Goal: Task Accomplishment & Management: Complete application form

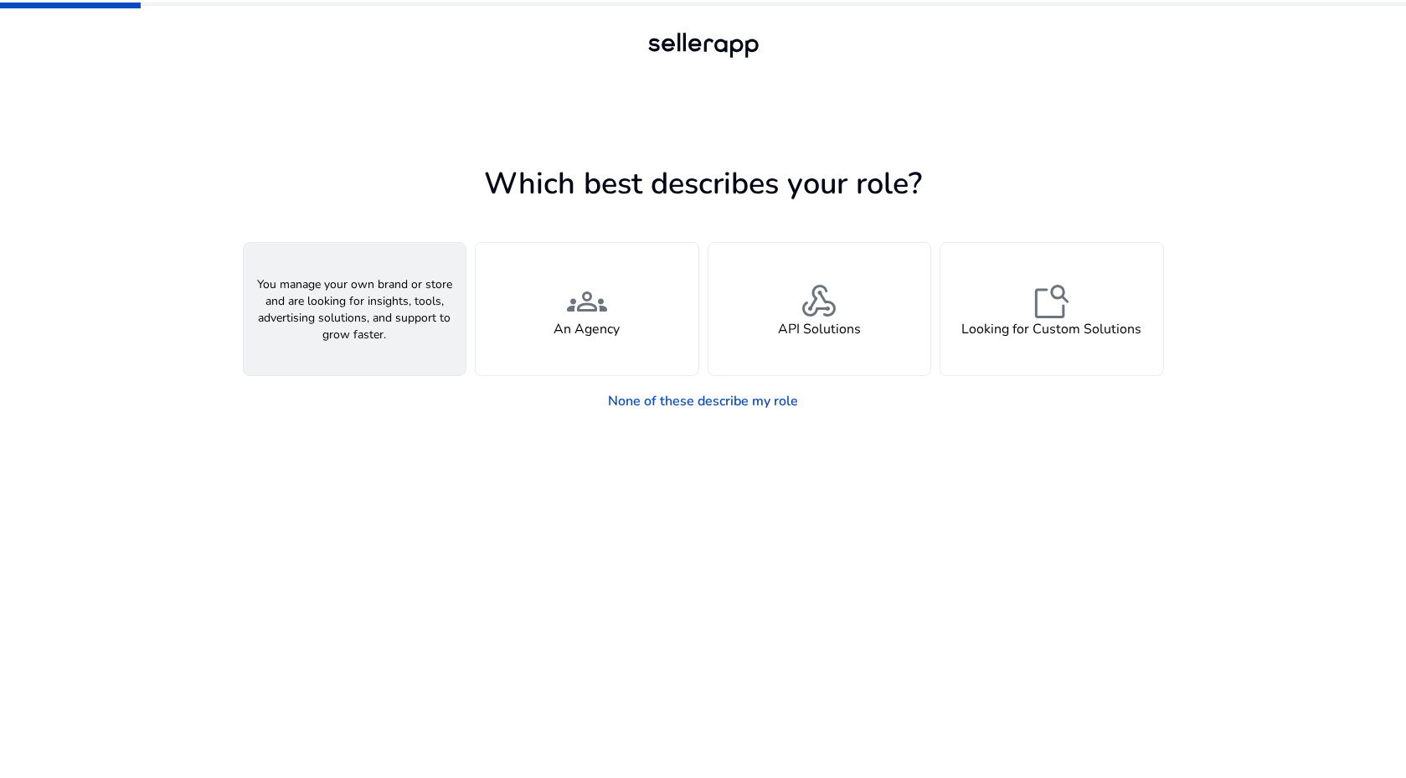
click at [373, 314] on span "person" at bounding box center [354, 301] width 40 height 40
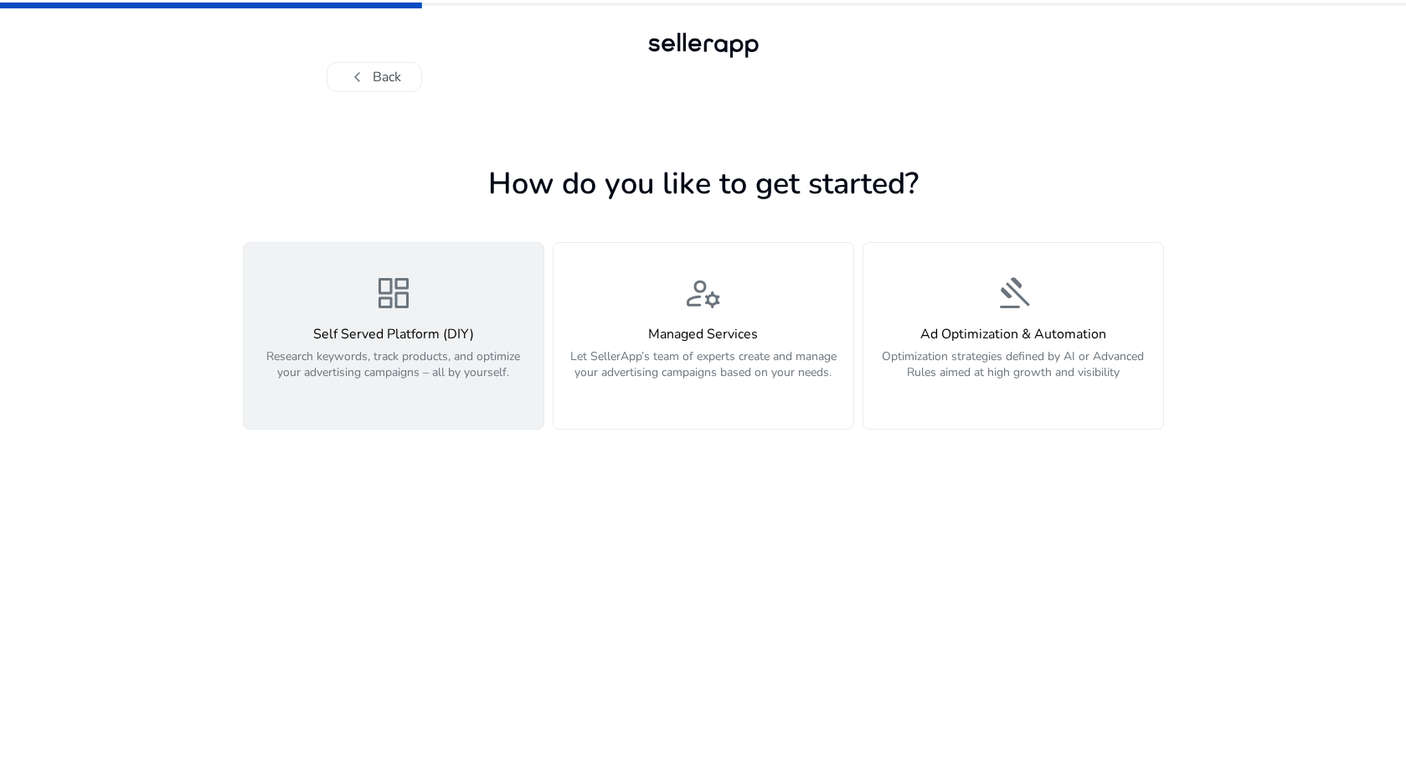
click at [407, 378] on p "Research keywords, track products, and optimize your advertising campaigns – al…" at bounding box center [394, 373] width 280 height 50
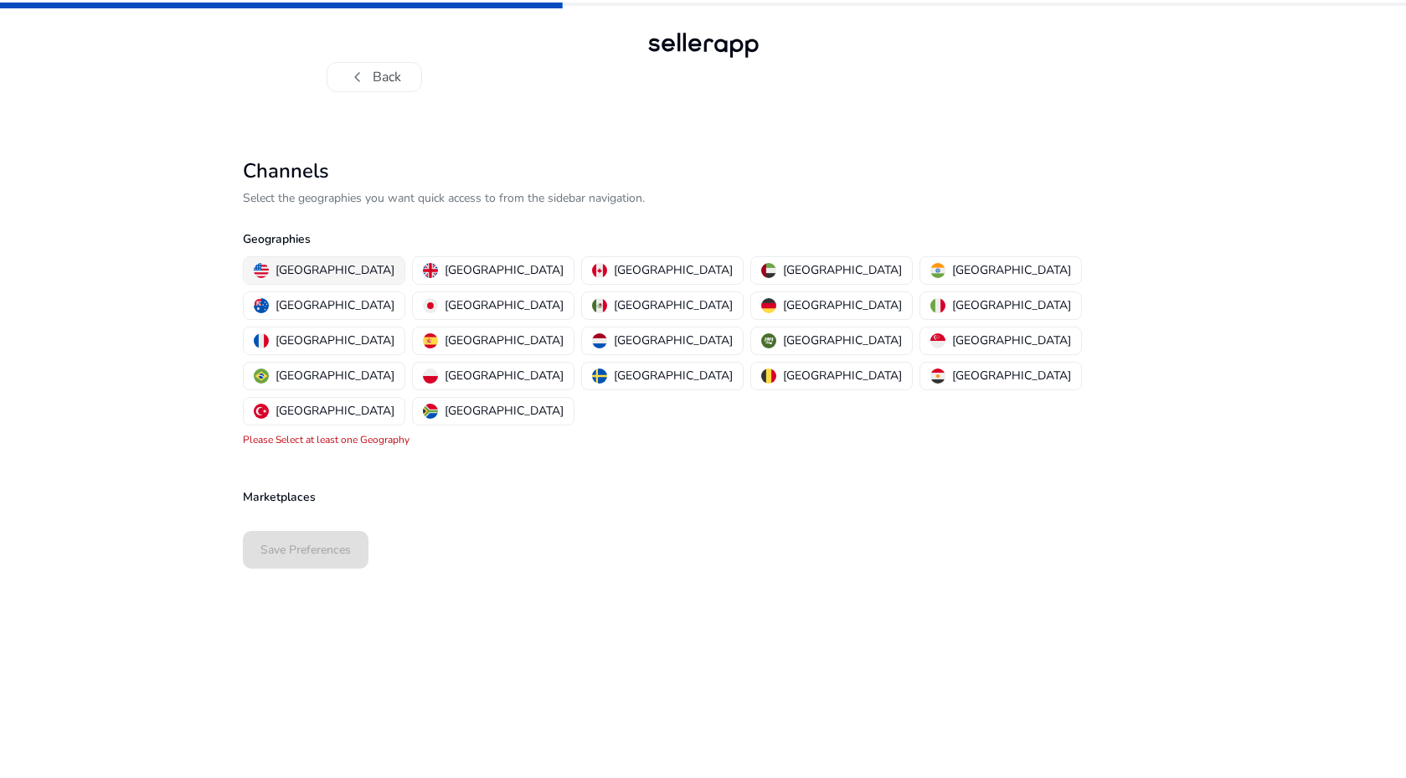
click at [294, 272] on p "[GEOGRAPHIC_DATA]" at bounding box center [334, 270] width 119 height 18
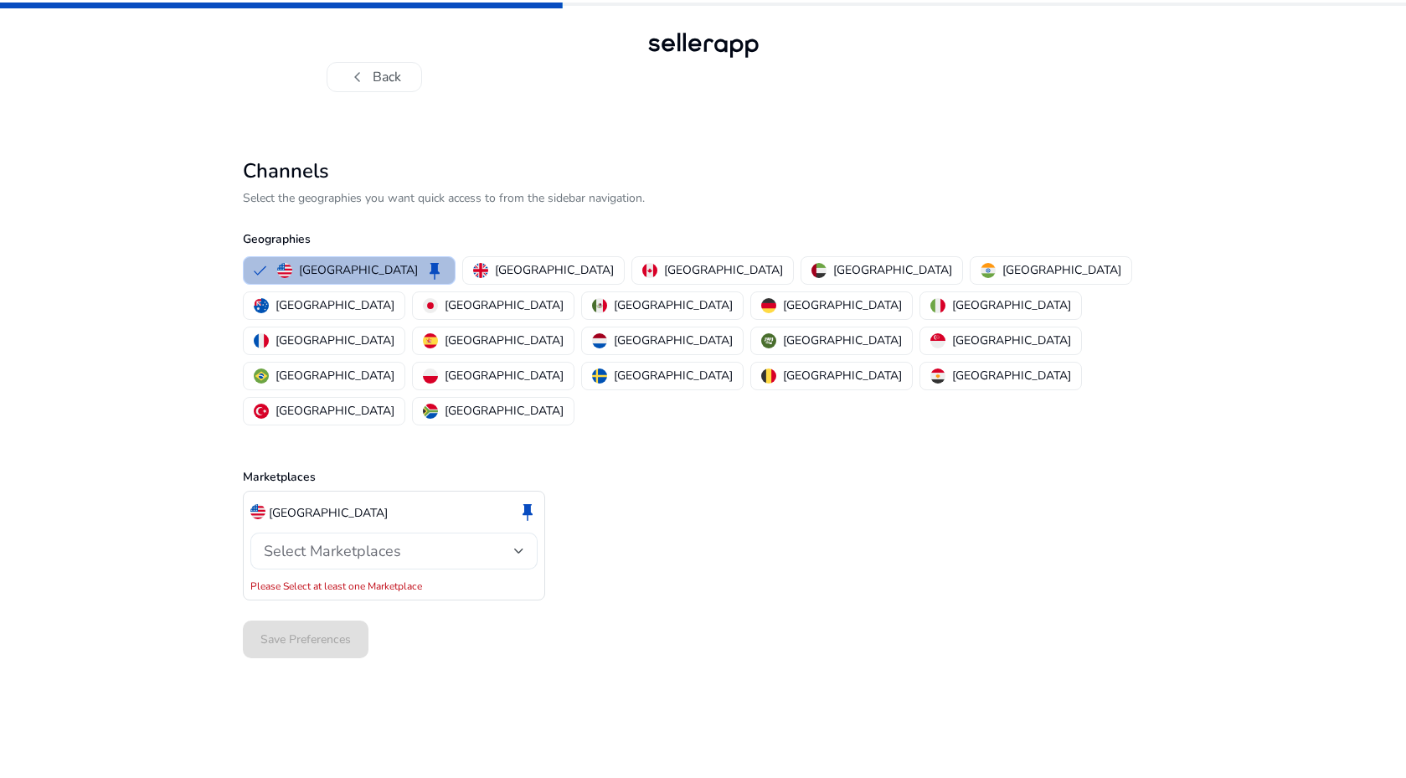
click at [335, 541] on span "Select Marketplaces" at bounding box center [332, 551] width 137 height 20
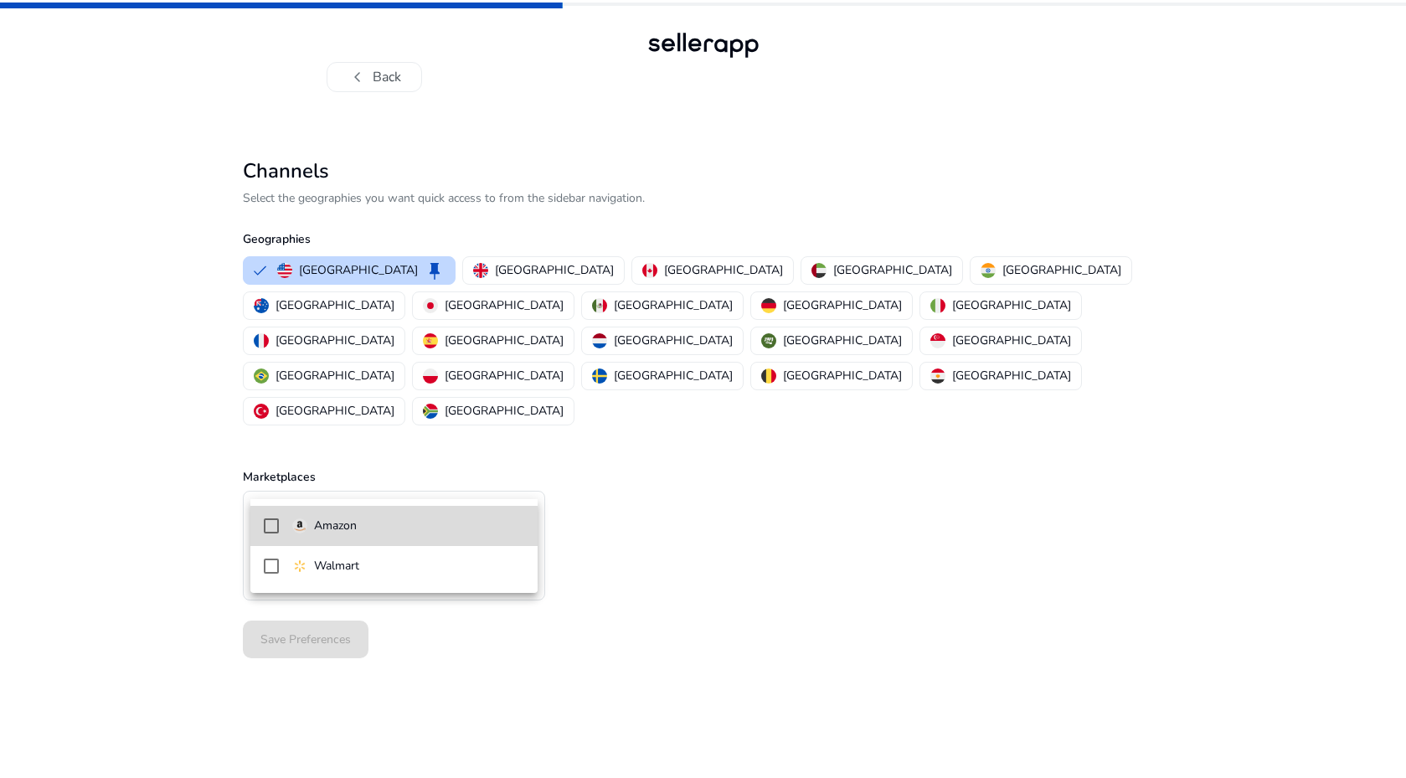
click at [275, 527] on mat-pseudo-checkbox at bounding box center [271, 525] width 15 height 15
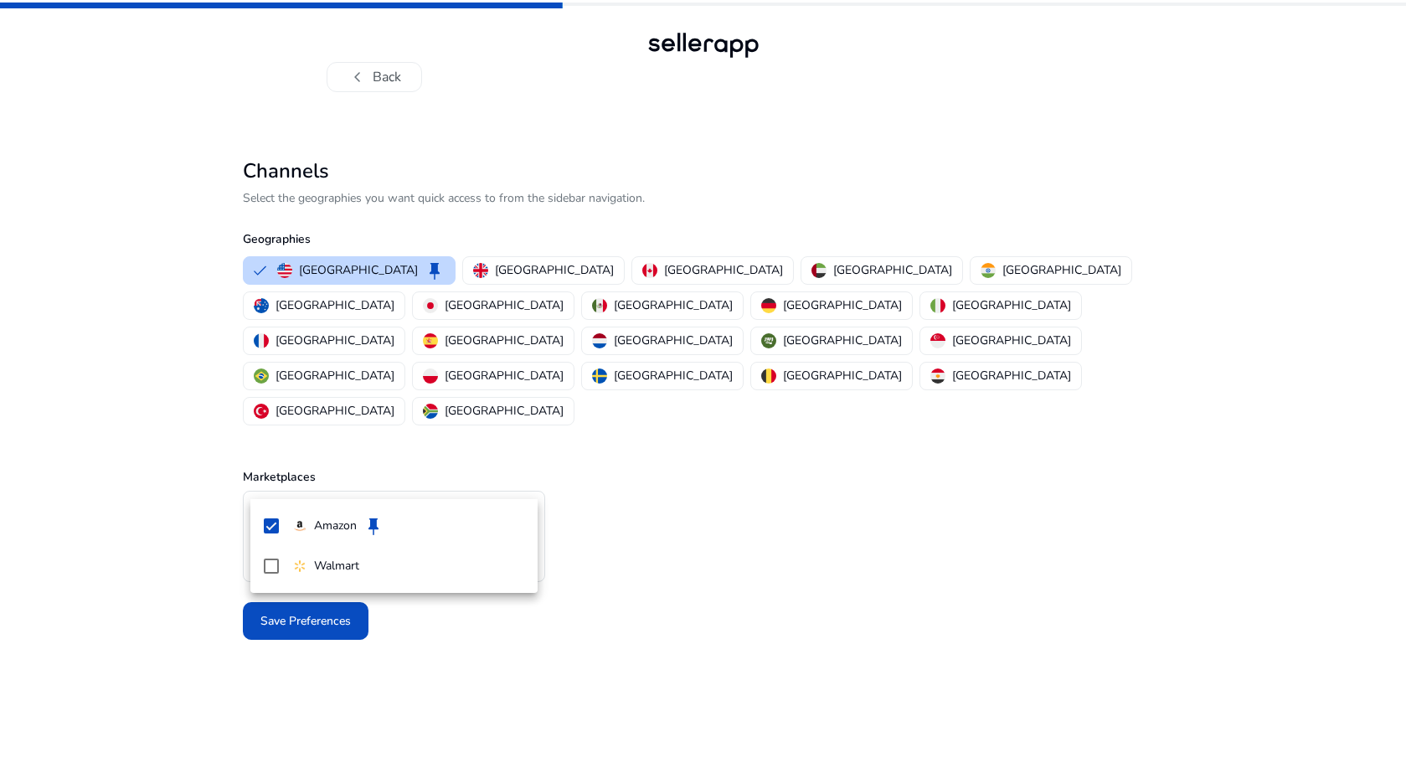
click at [497, 673] on div at bounding box center [703, 389] width 1406 height 778
click at [305, 612] on span "Save Preferences" at bounding box center [305, 621] width 90 height 18
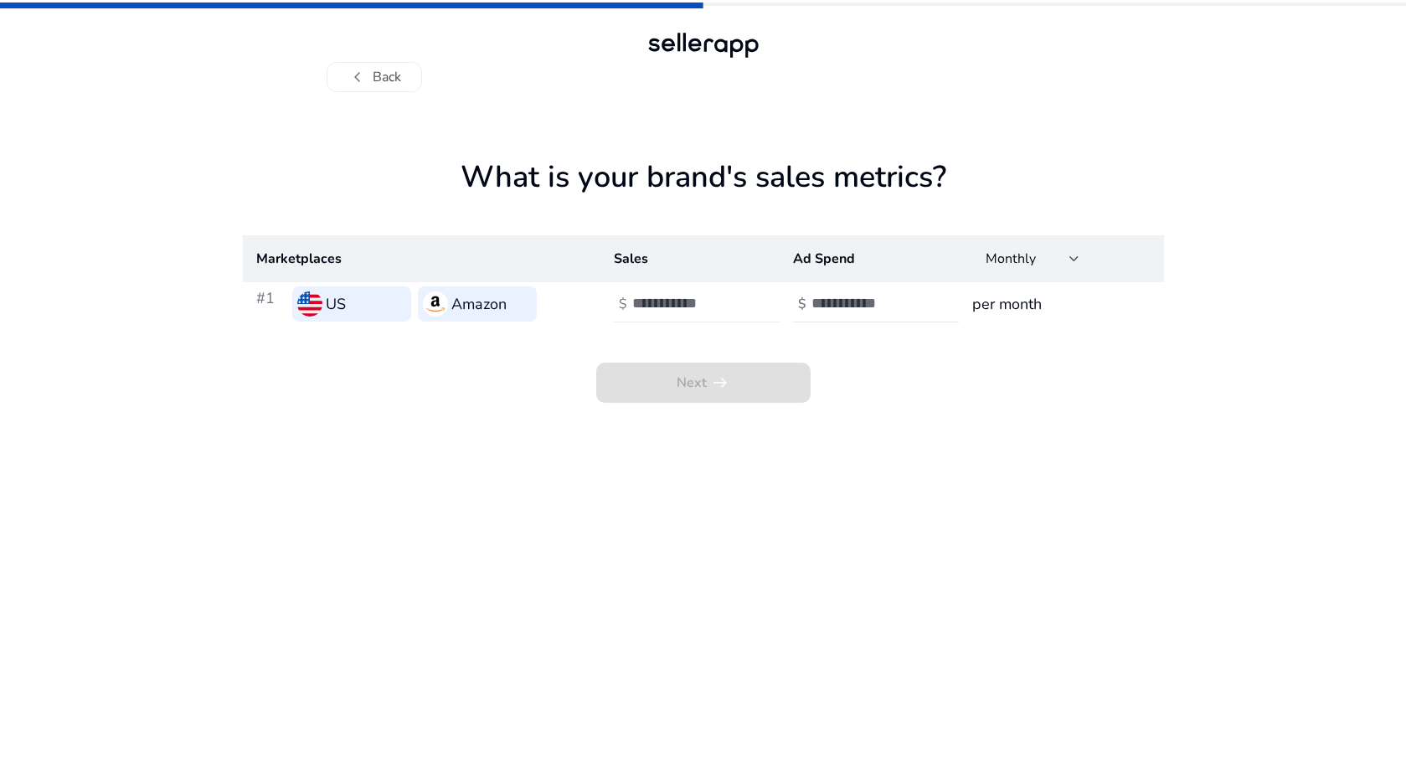
click at [735, 303] on input "*" at bounding box center [688, 303] width 113 height 18
click at [737, 305] on input "*" at bounding box center [688, 303] width 113 height 18
click at [737, 300] on input "*" at bounding box center [688, 303] width 113 height 18
type input "*"
click at [739, 308] on input "*" at bounding box center [688, 303] width 113 height 18
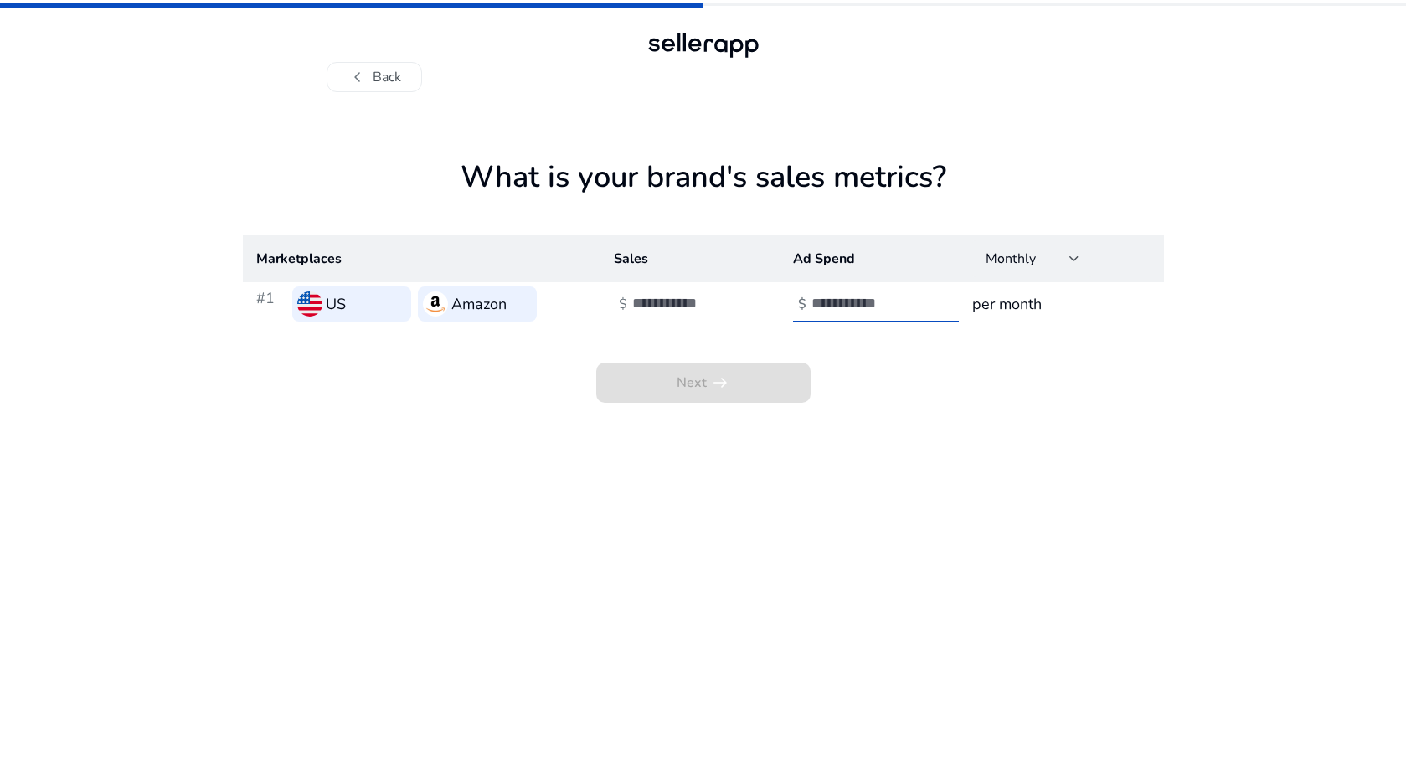
click at [841, 310] on input "number" at bounding box center [867, 303] width 113 height 18
click at [919, 301] on input "*" at bounding box center [867, 303] width 113 height 18
type input "*"
click at [917, 310] on input "*" at bounding box center [867, 303] width 113 height 18
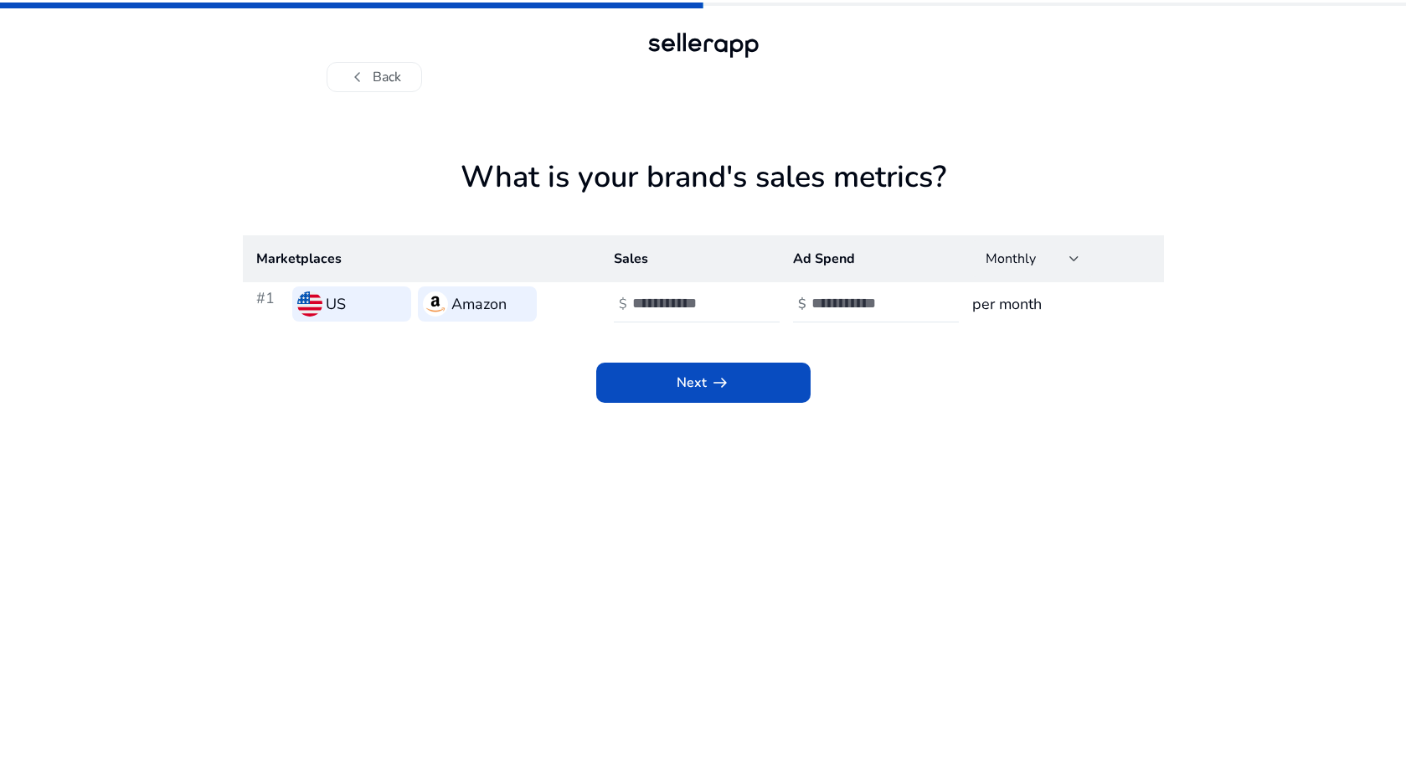
click at [995, 304] on h3 "per month" at bounding box center [1061, 303] width 178 height 23
click at [719, 389] on span "arrow_right_alt" at bounding box center [720, 383] width 20 height 20
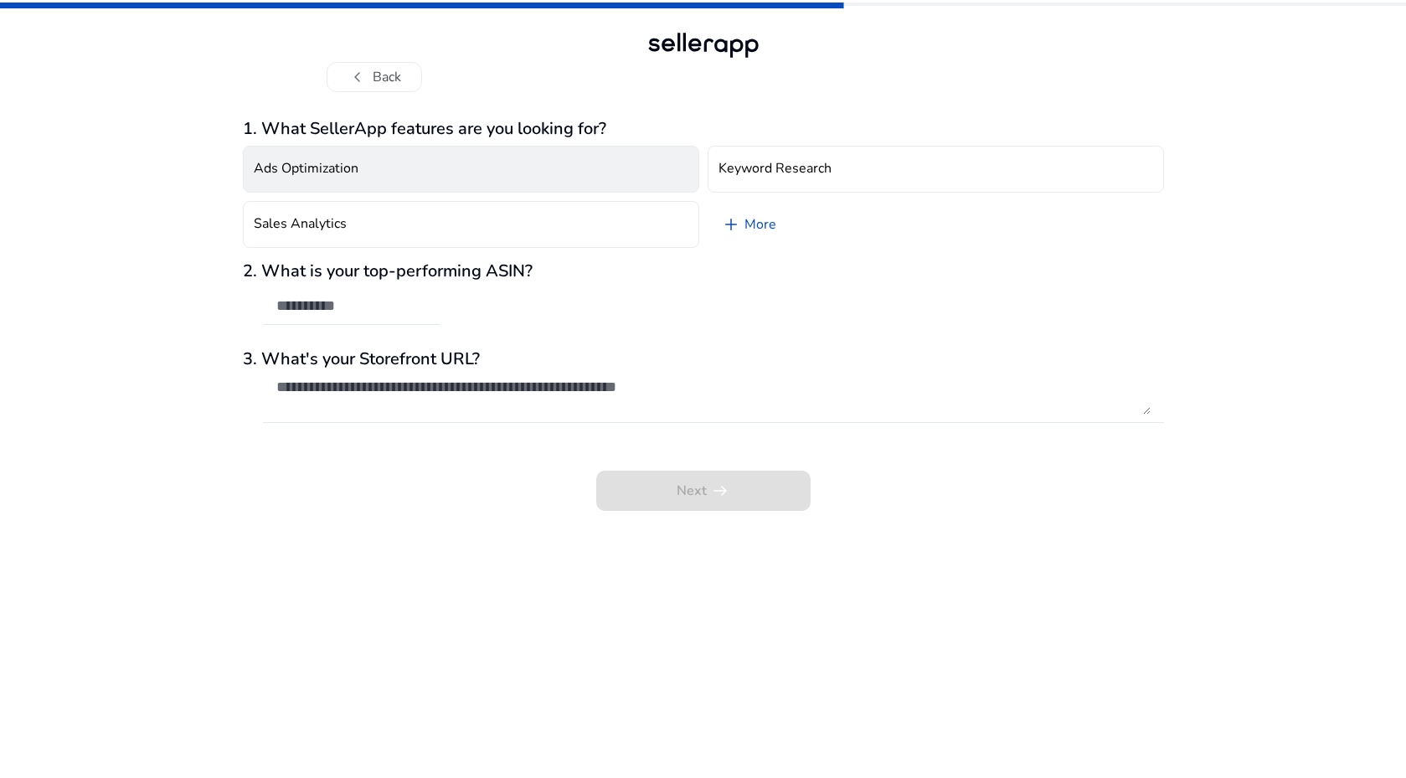
click at [540, 179] on button "Ads Optimization" at bounding box center [471, 169] width 456 height 47
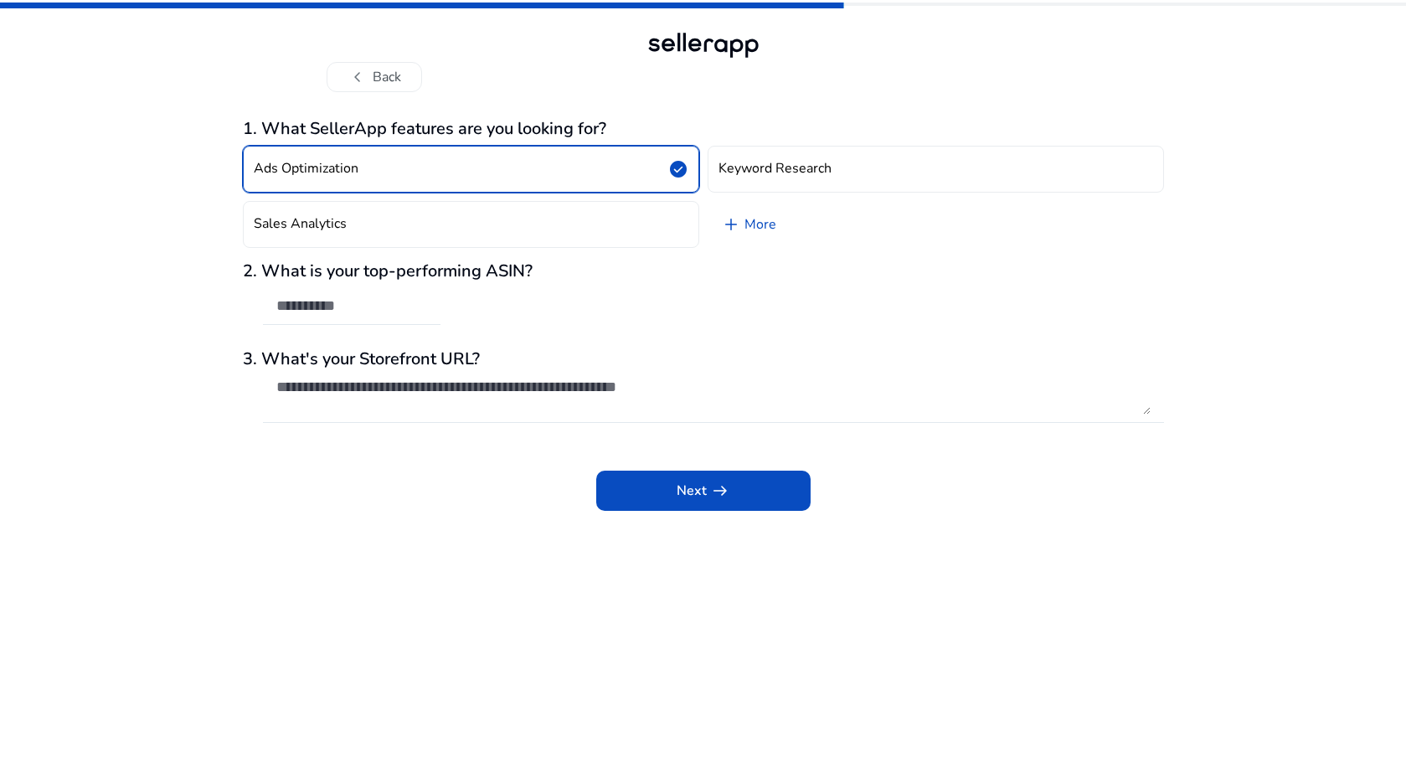
click at [589, 164] on button "Ads Optimization check_circle" at bounding box center [471, 169] width 456 height 47
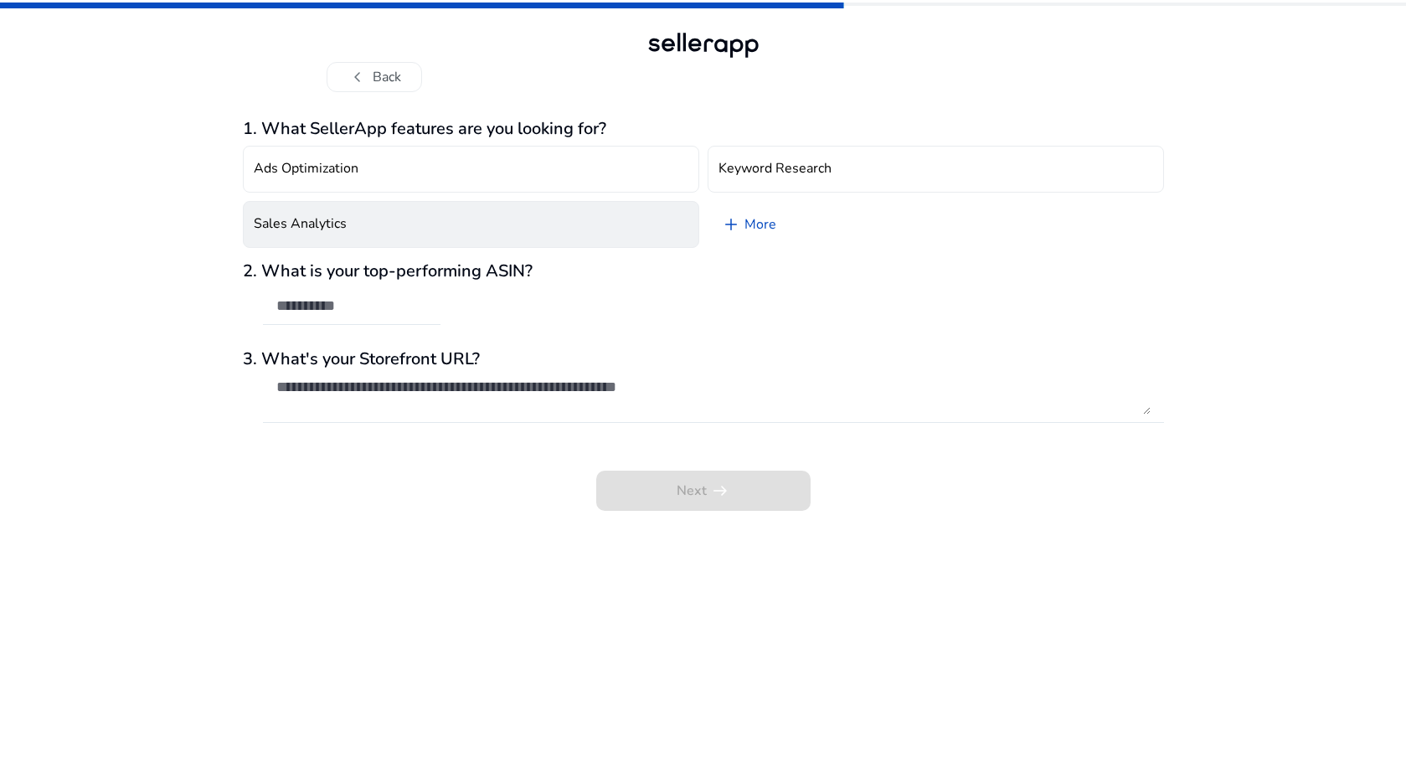
click at [548, 236] on button "Sales Analytics" at bounding box center [471, 224] width 456 height 47
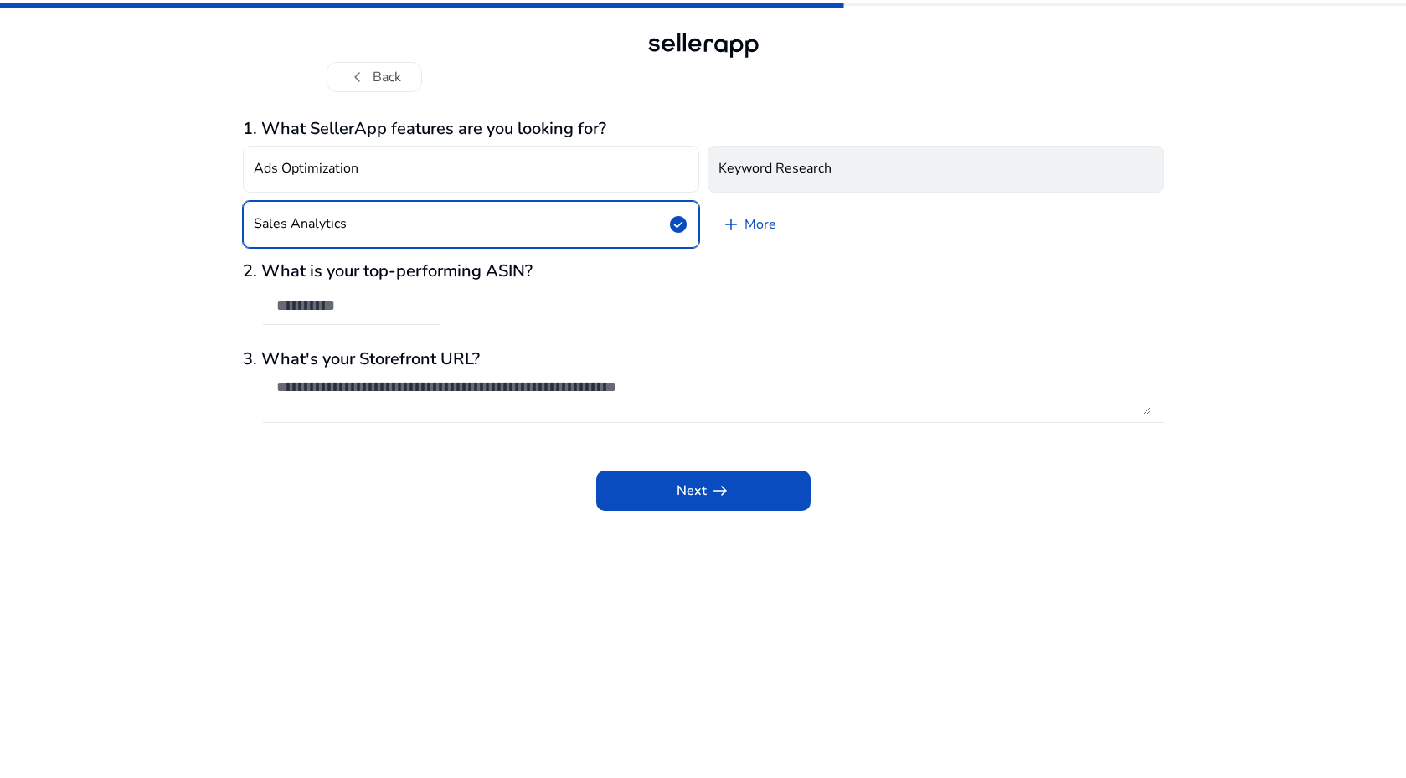
click at [784, 179] on button "Keyword Research" at bounding box center [936, 169] width 456 height 47
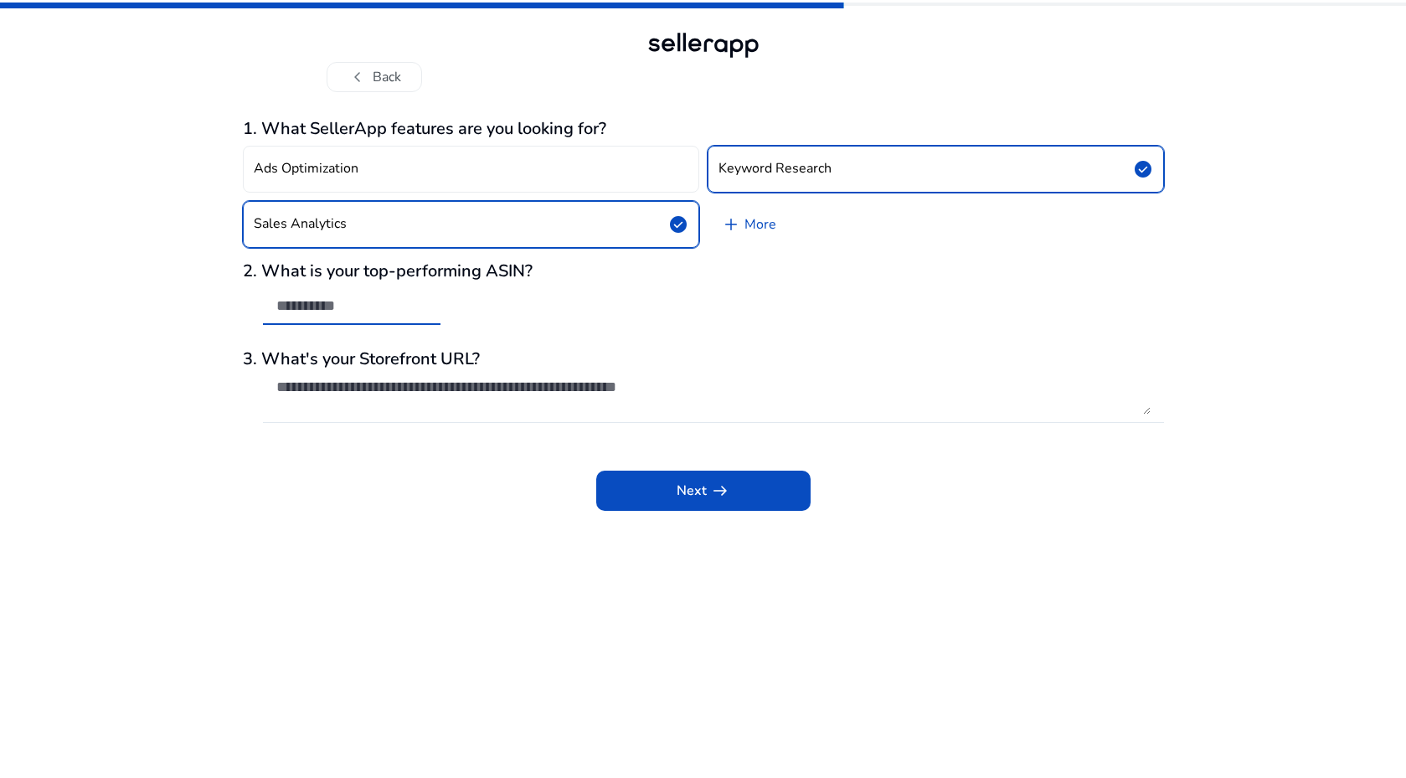
click at [404, 304] on input "text" at bounding box center [351, 305] width 151 height 18
click at [726, 495] on span "arrow_right_alt" at bounding box center [720, 491] width 20 height 20
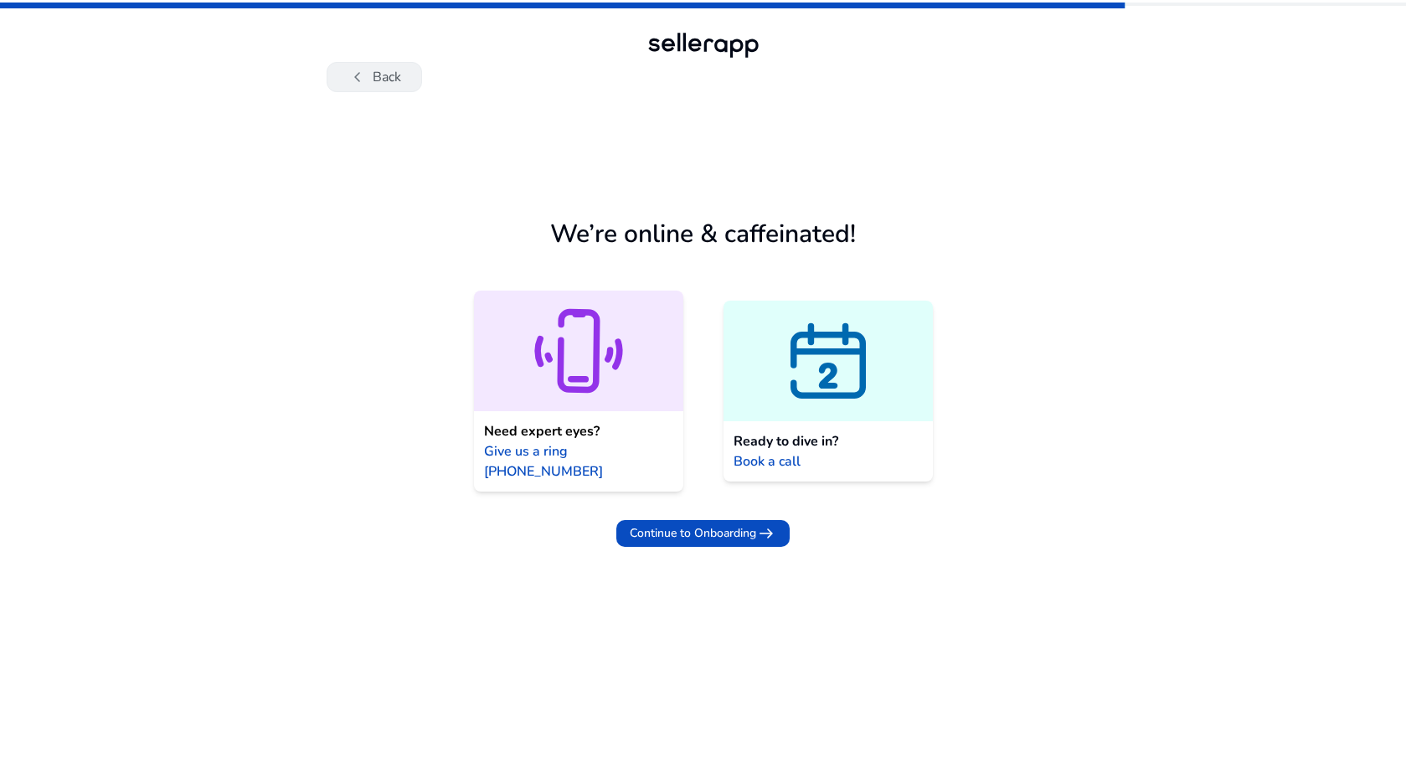
click at [368, 70] on button "chevron_left Back" at bounding box center [374, 77] width 95 height 30
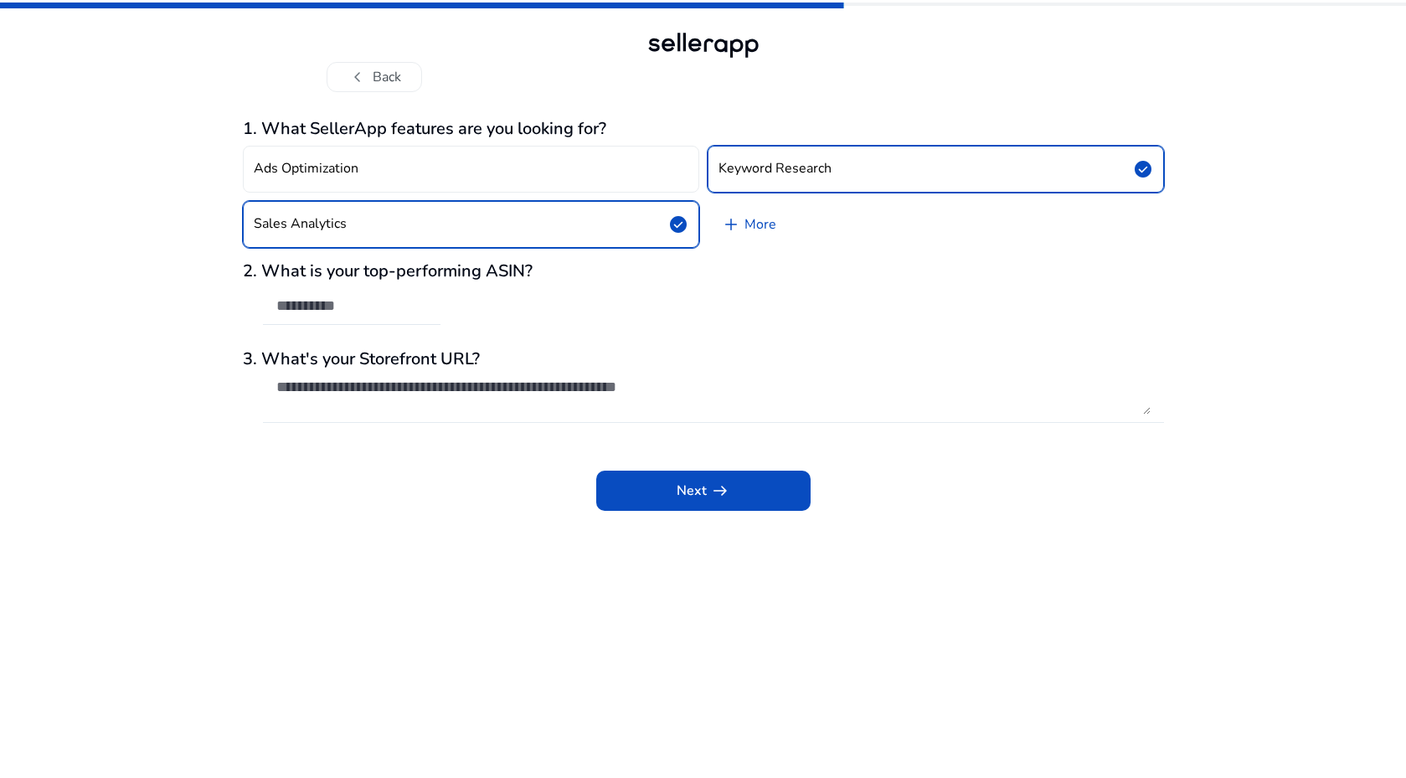
click at [452, 394] on textarea at bounding box center [713, 396] width 874 height 37
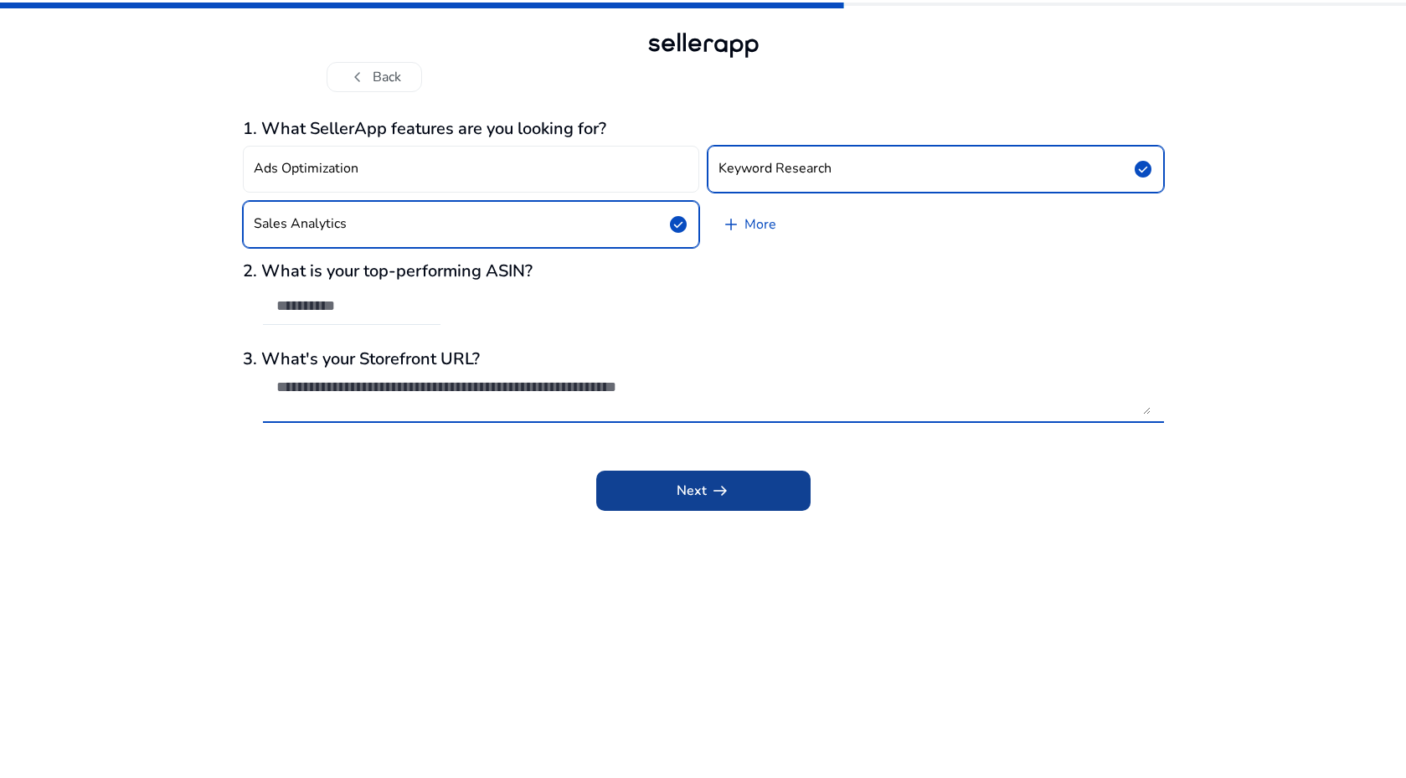
click at [734, 488] on span at bounding box center [703, 491] width 214 height 40
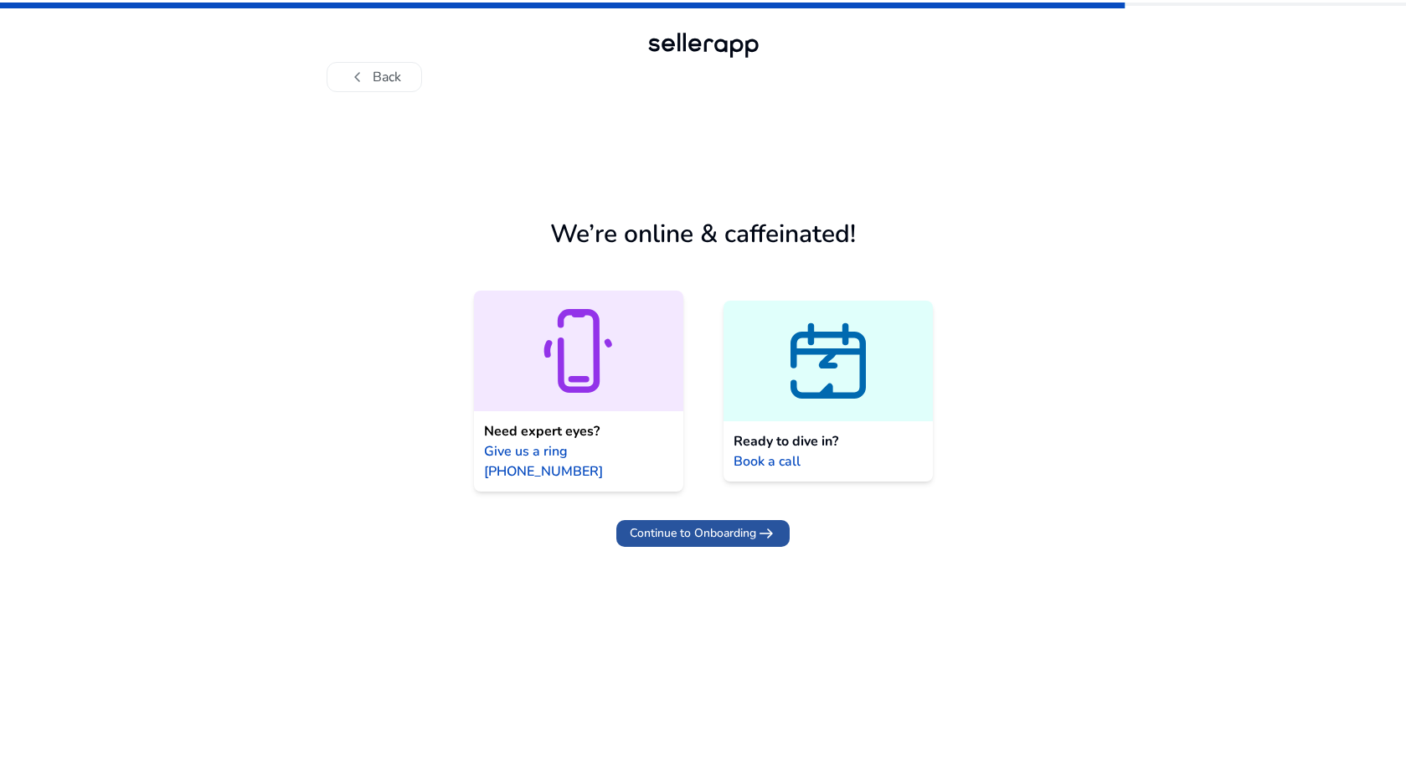
click at [697, 524] on span "Continue to Onboarding" at bounding box center [693, 533] width 126 height 18
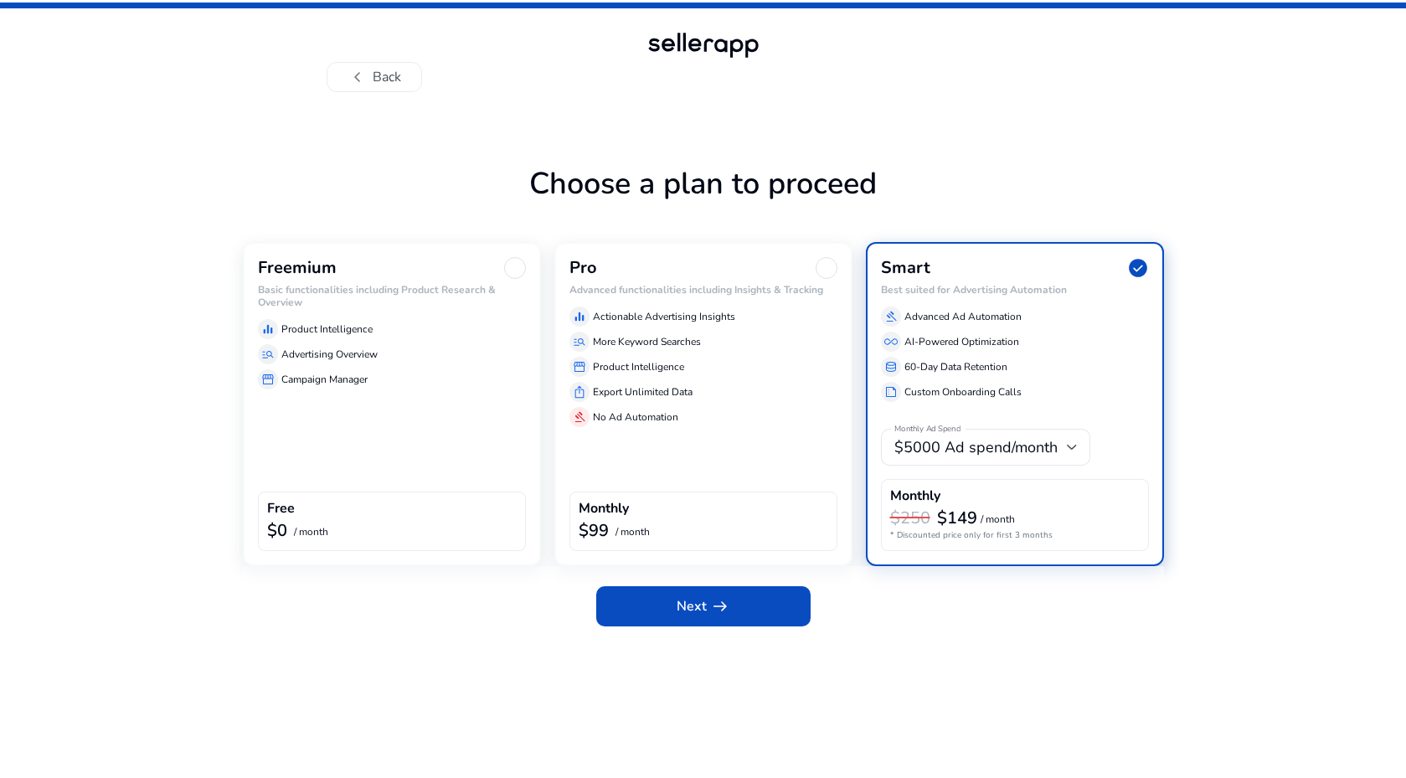
click at [381, 306] on h6 "Basic functionalities including Product Research & Overview" at bounding box center [392, 296] width 268 height 24
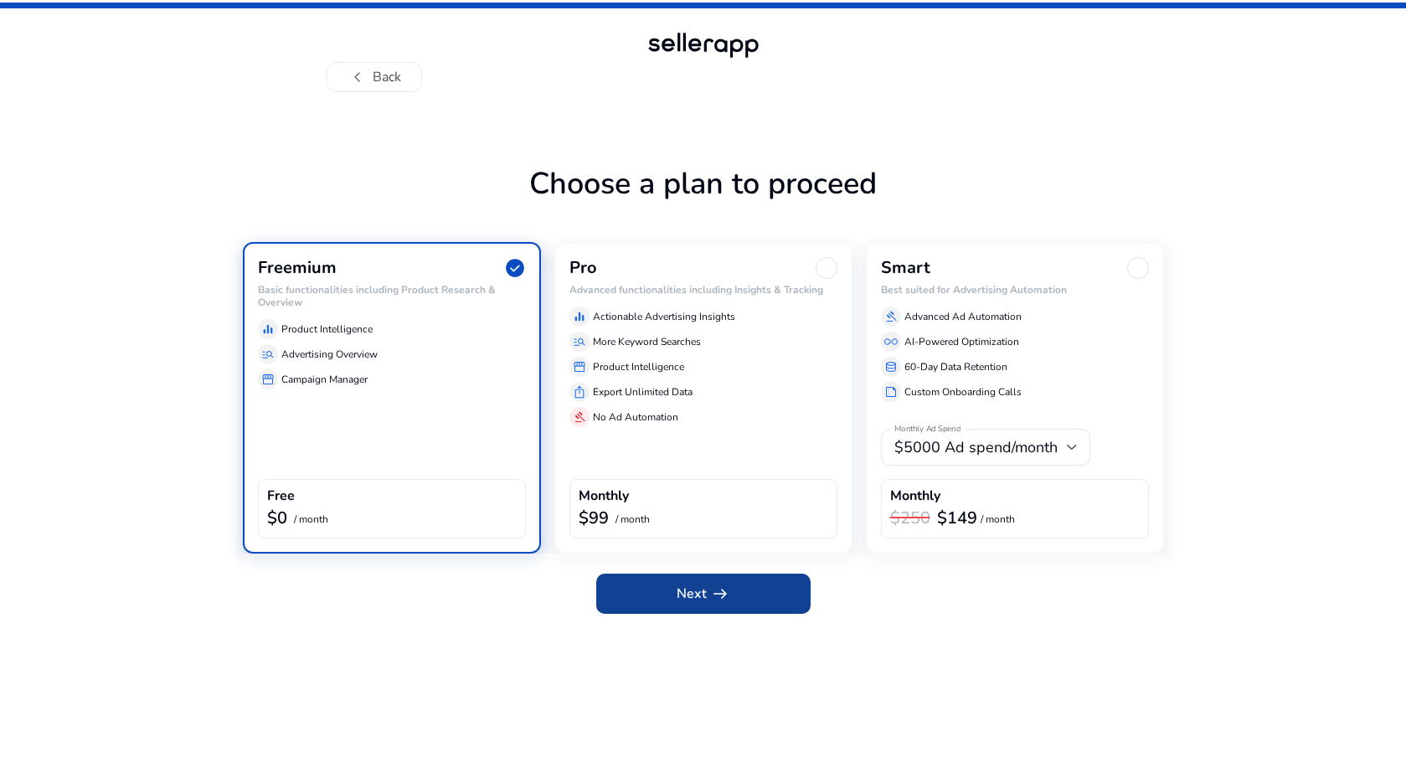
click at [696, 603] on span "Next arrow_right_alt" at bounding box center [704, 594] width 54 height 20
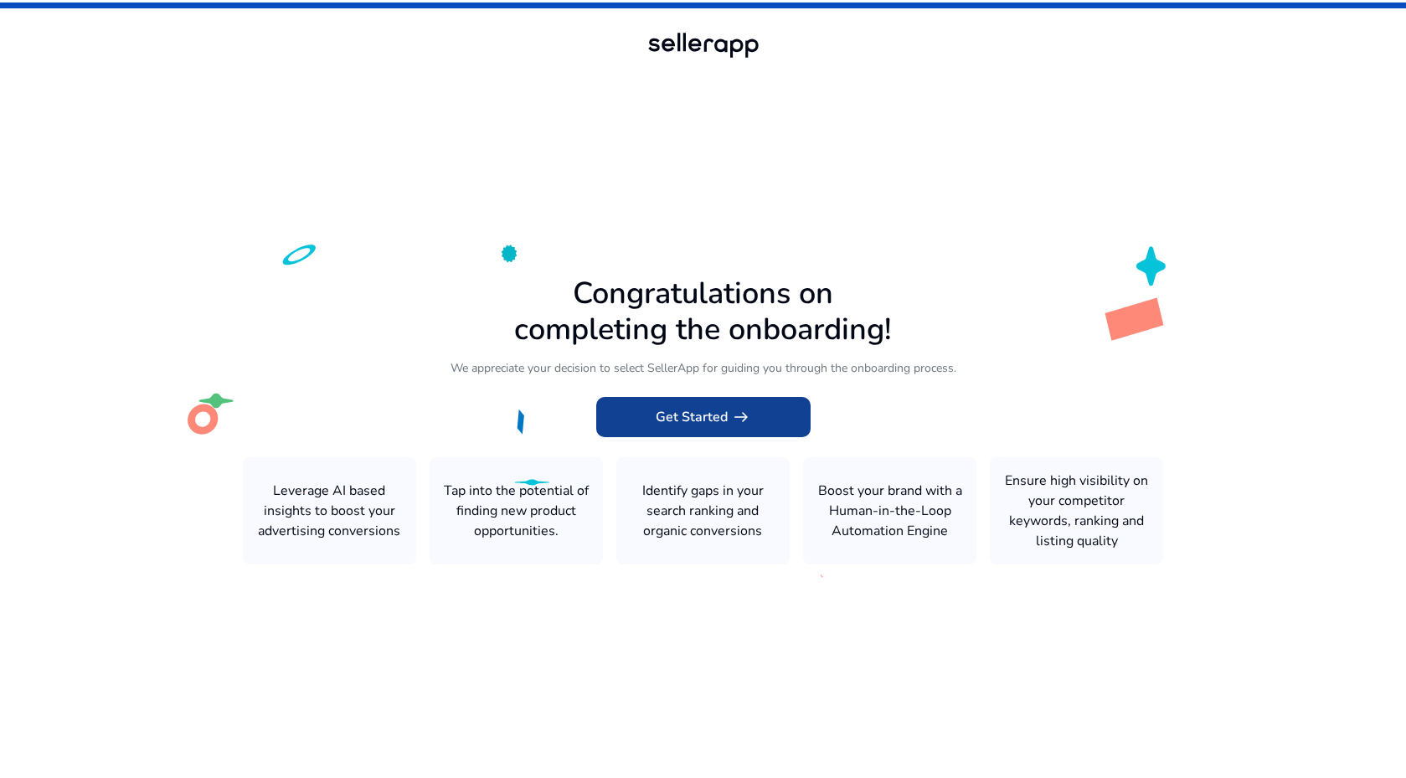
click at [702, 417] on span "Get Started arrow_right_alt" at bounding box center [703, 417] width 95 height 20
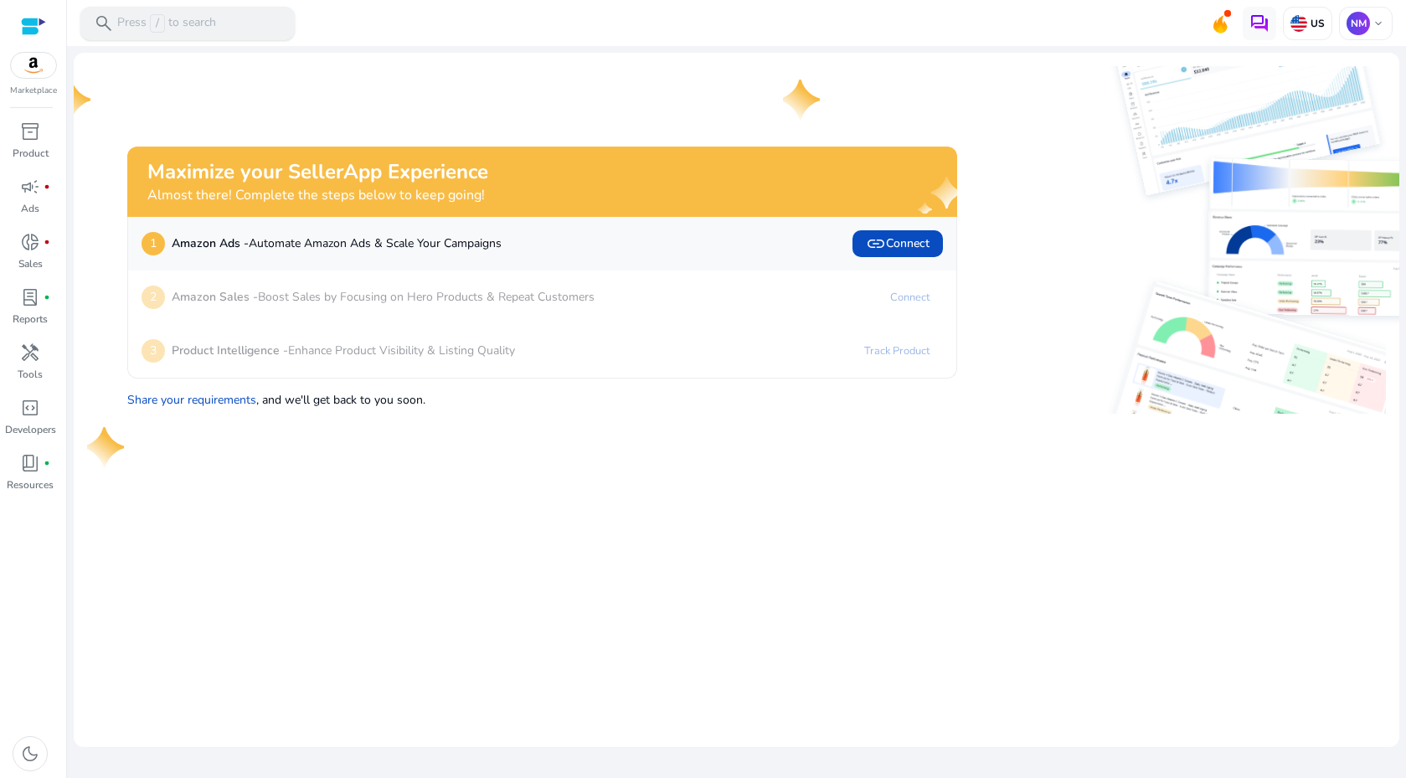
click at [195, 31] on p "Press / to search" at bounding box center [166, 23] width 99 height 18
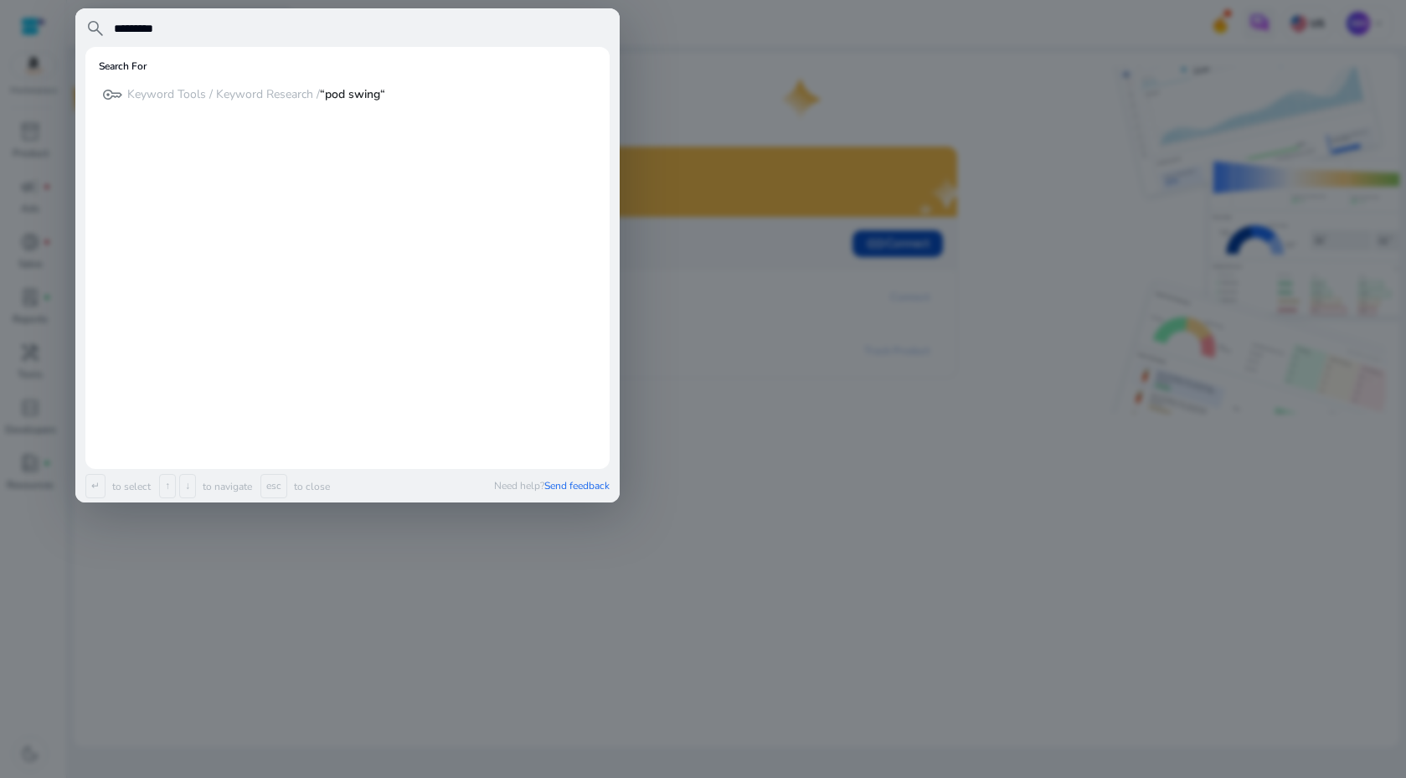
type input "*********"
drag, startPoint x: 389, startPoint y: 93, endPoint x: 435, endPoint y: 105, distance: 47.5
click at [389, 93] on div "key Keyword Tools / Keyword Research / “pod swing“ Search" at bounding box center [347, 94] width 497 height 28
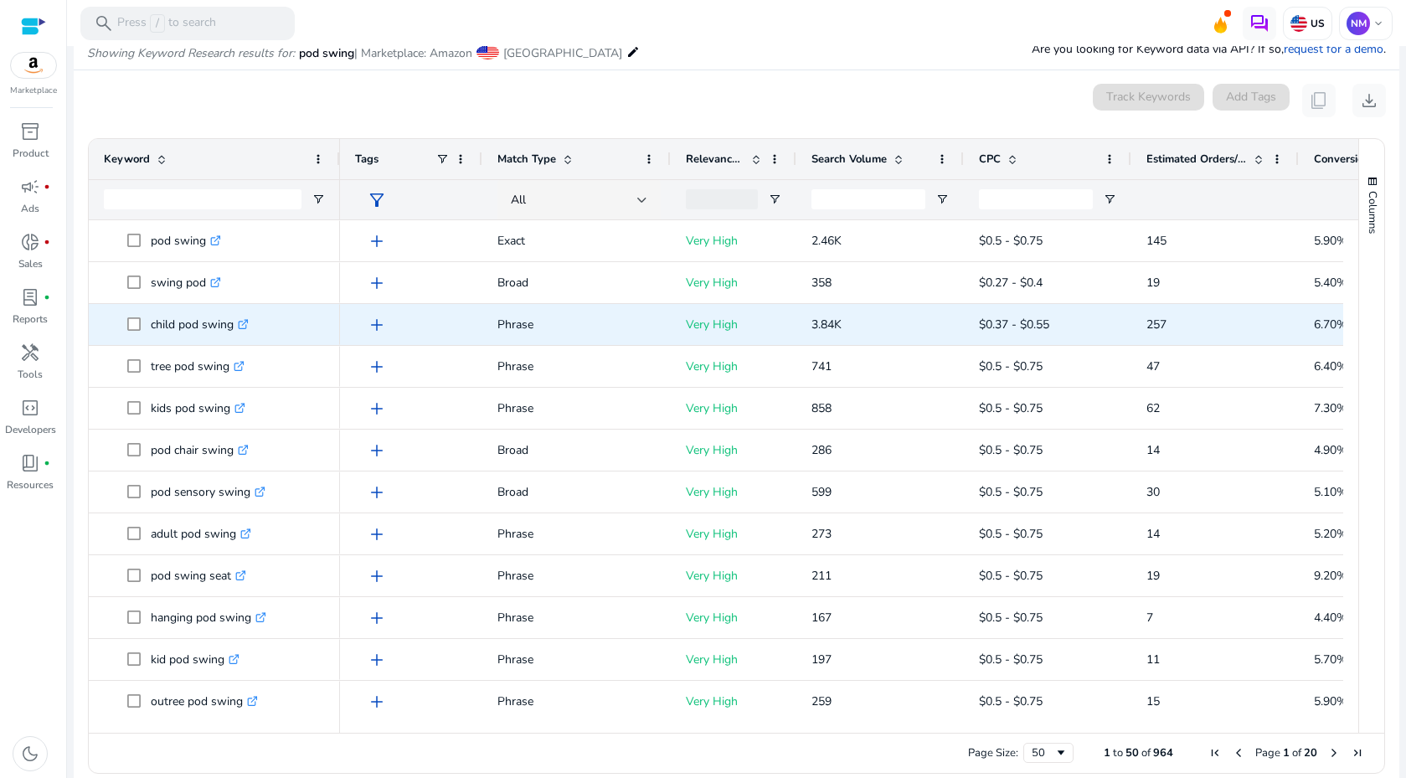
scroll to position [199, 0]
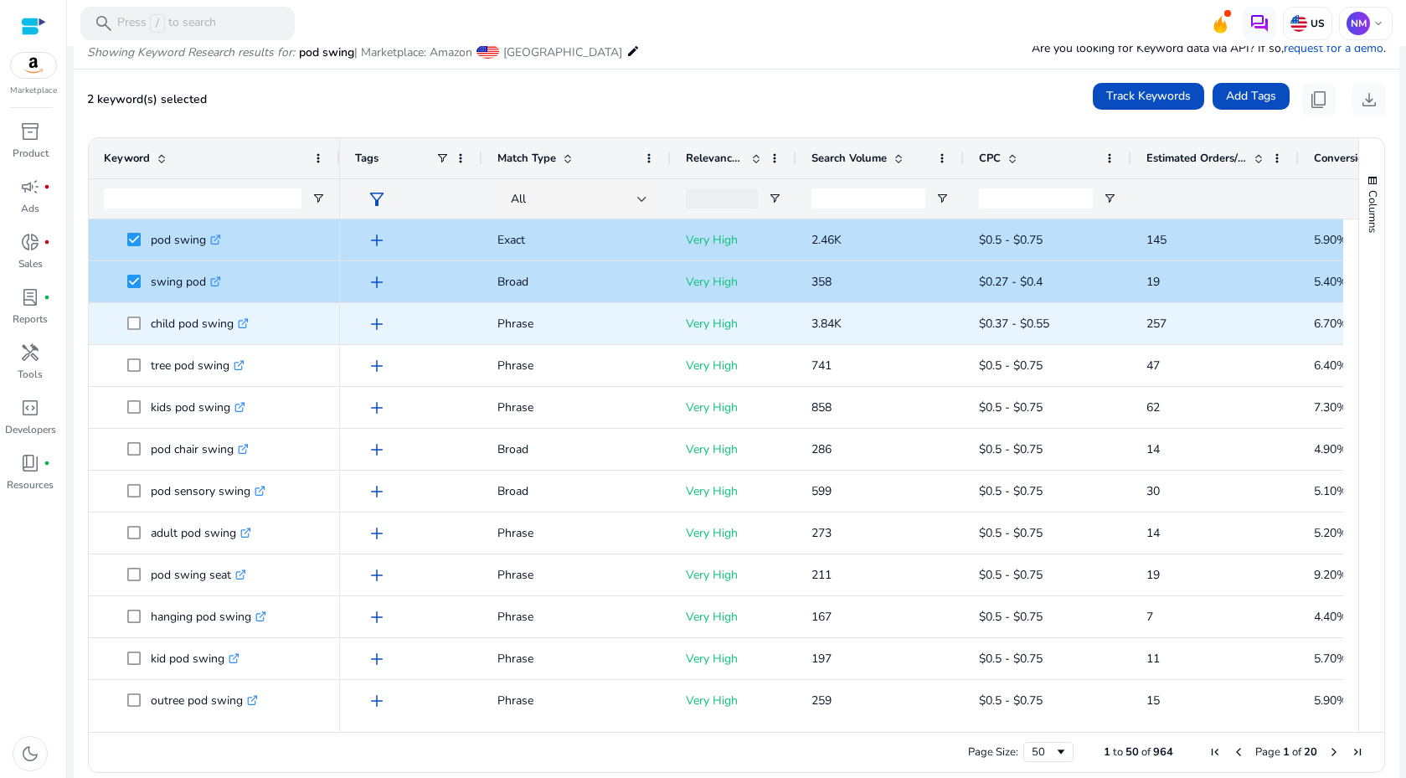
click at [126, 321] on span "child pod swing .st0{fill:#2c8af8}" at bounding box center [214, 323] width 221 height 34
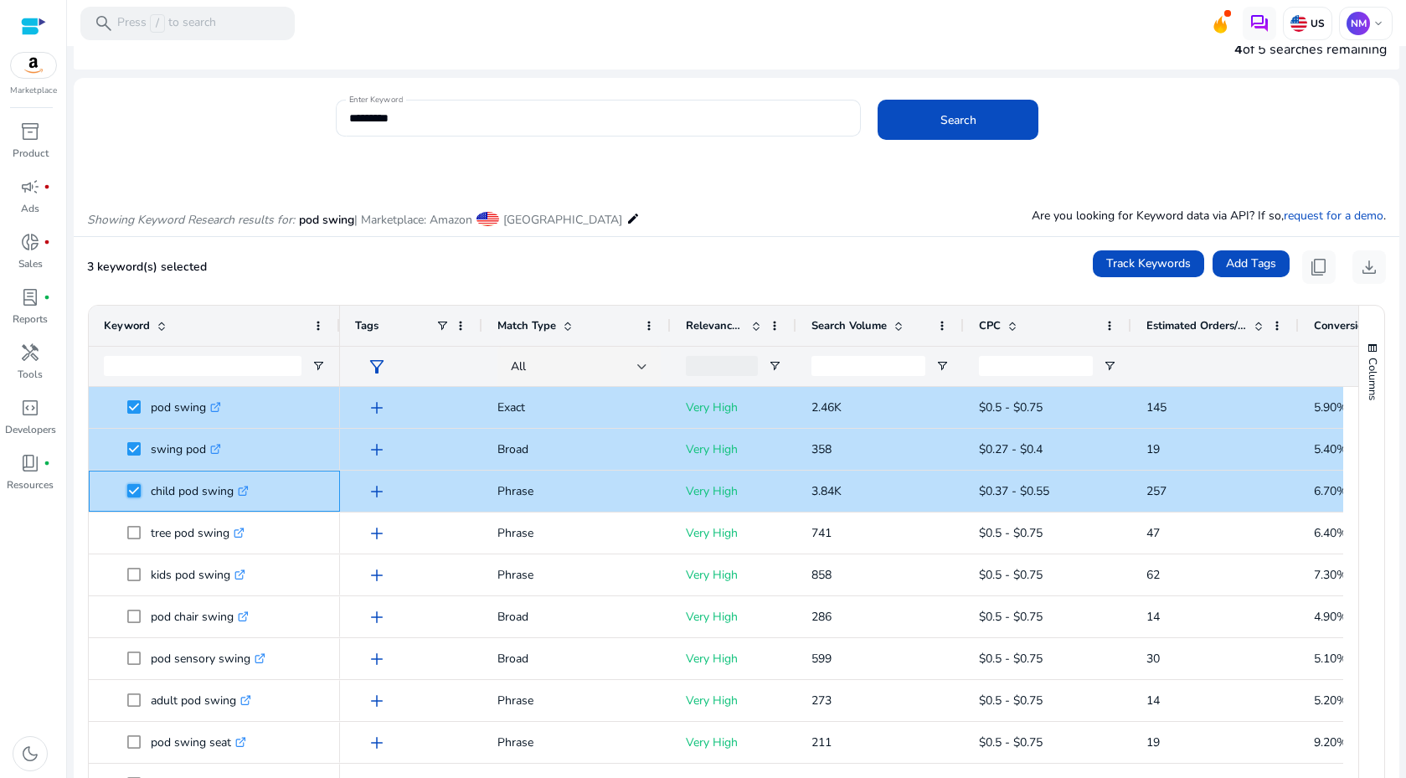
scroll to position [216, 0]
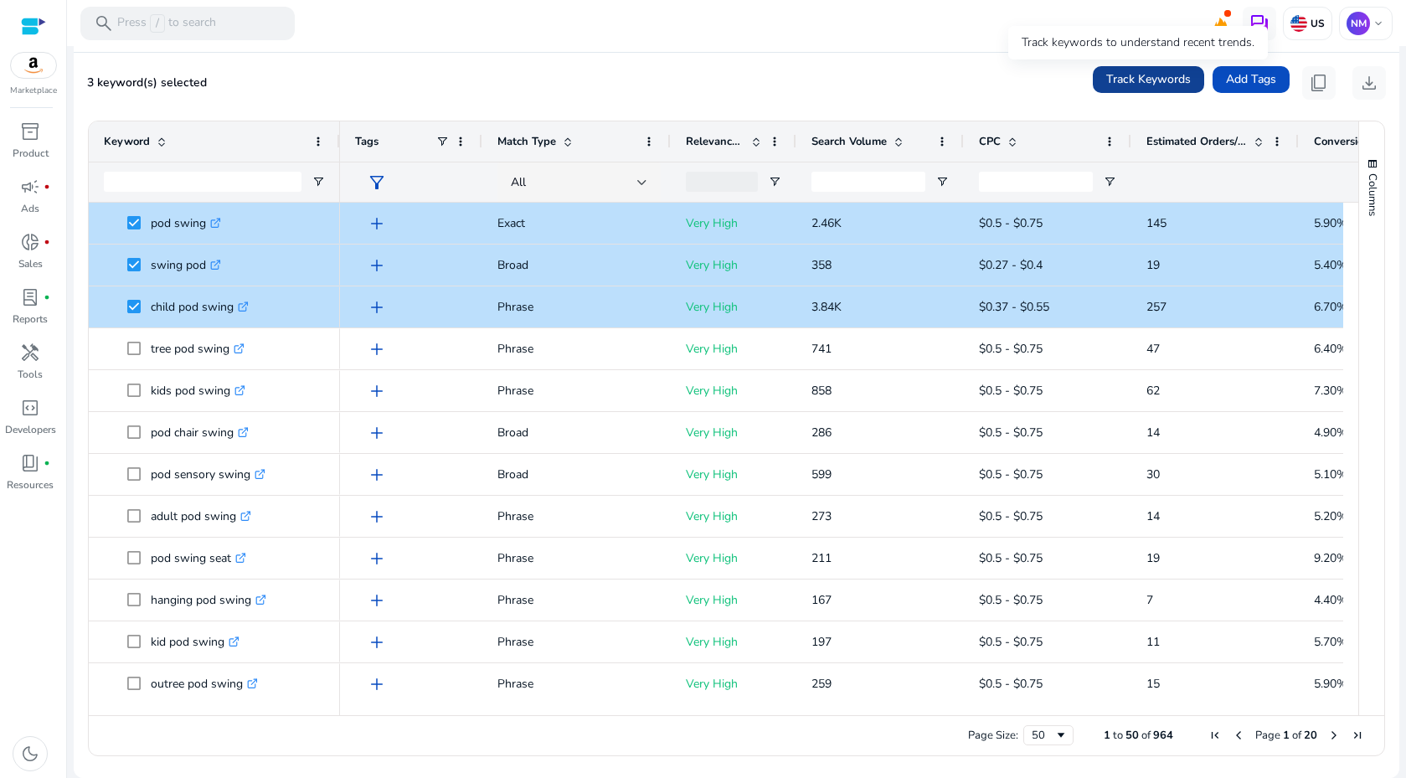
click at [1145, 81] on span "Track Keywords" at bounding box center [1148, 79] width 85 height 18
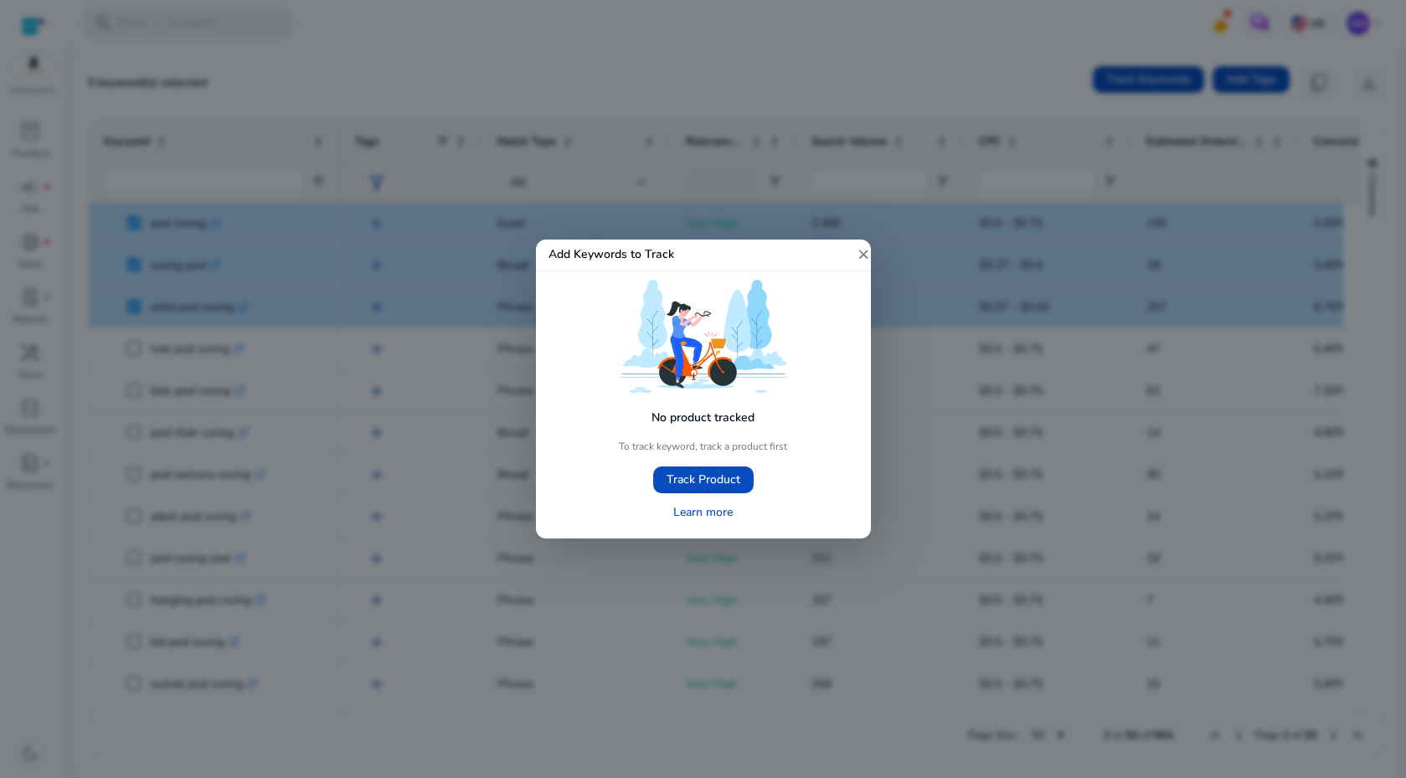
click at [860, 257] on mat-icon "close" at bounding box center [863, 254] width 15 height 15
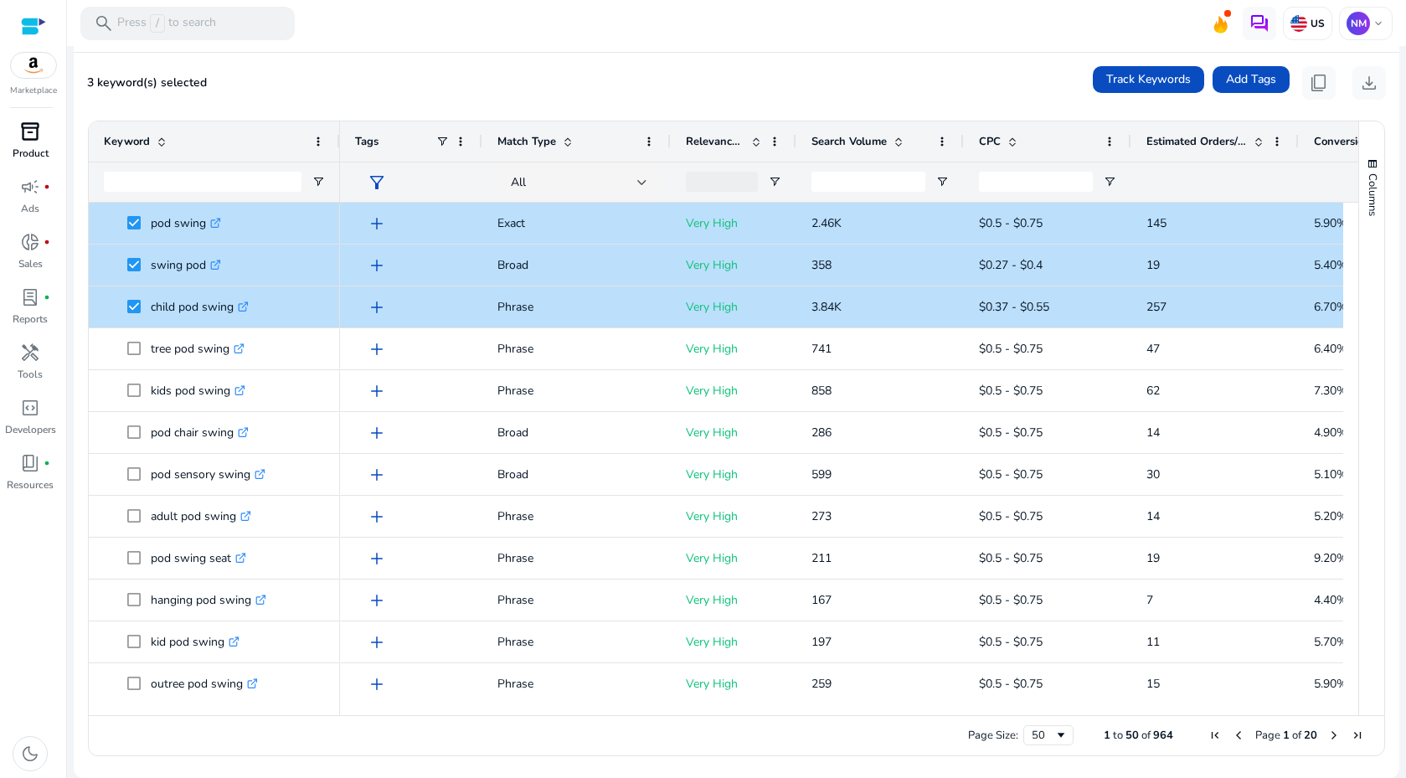
click at [27, 156] on p "Product" at bounding box center [31, 153] width 36 height 15
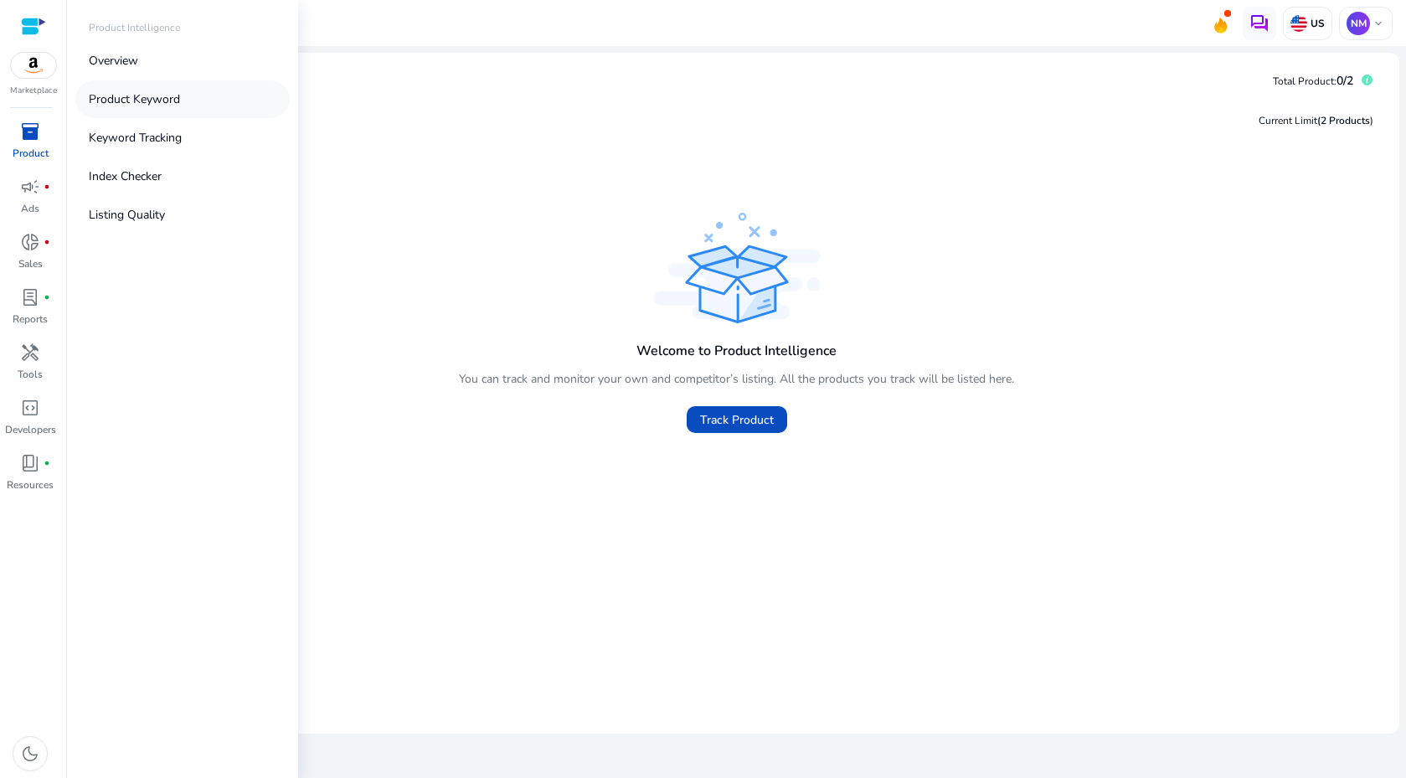
click at [143, 100] on p "Product Keyword" at bounding box center [134, 99] width 91 height 18
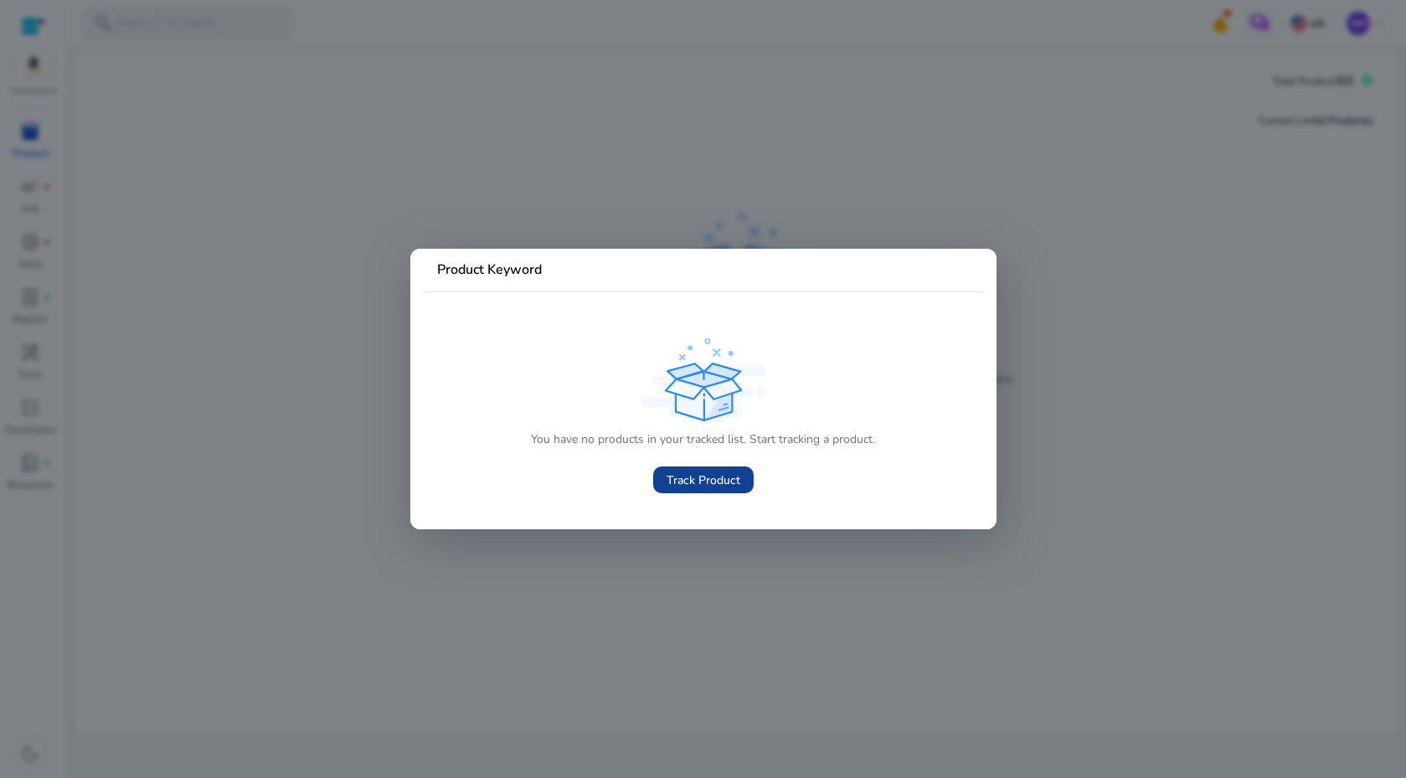
click at [713, 485] on span "Track Product" at bounding box center [704, 480] width 74 height 18
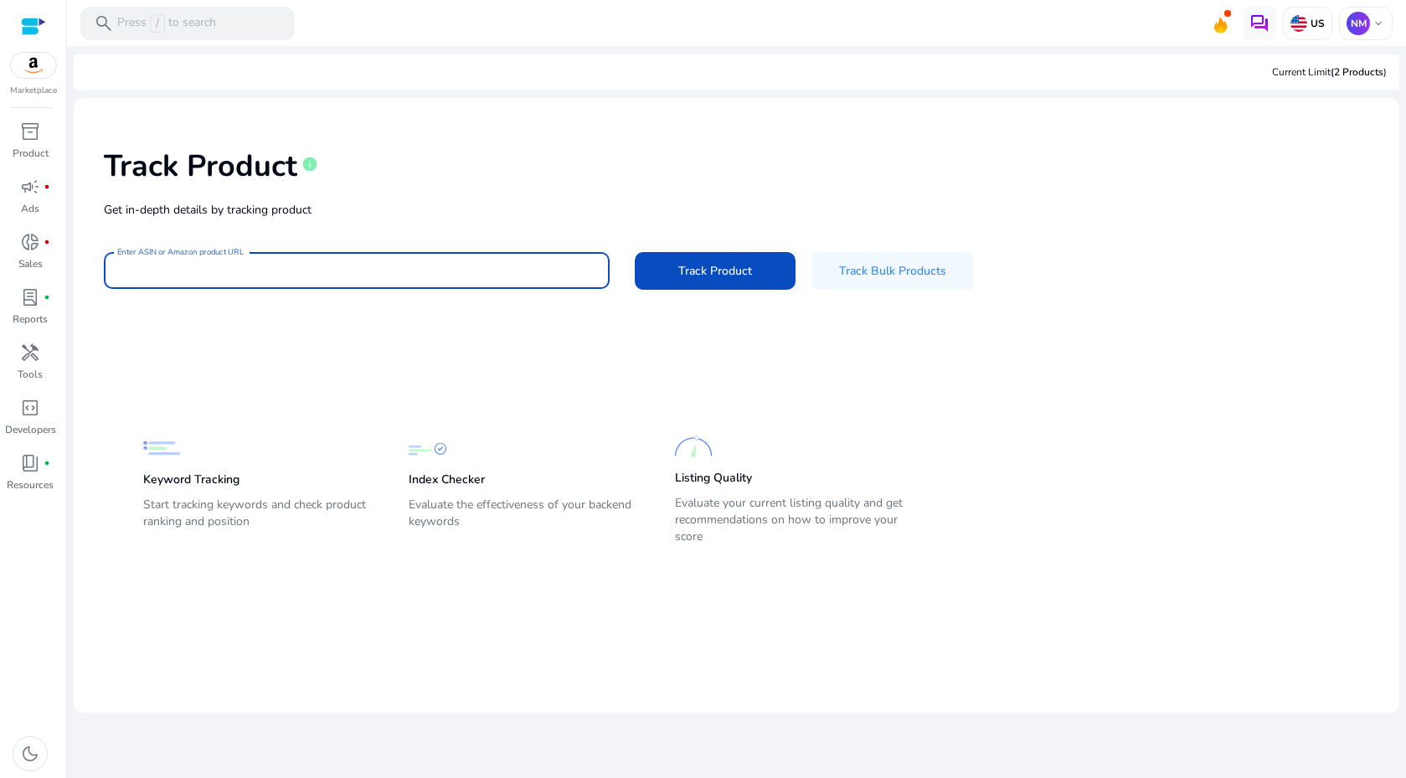
click at [216, 270] on input "Enter ASIN or Amazon product URL" at bounding box center [356, 270] width 479 height 18
paste input "**********"
type input "**********"
click at [635, 252] on button "Track Product" at bounding box center [715, 271] width 161 height 38
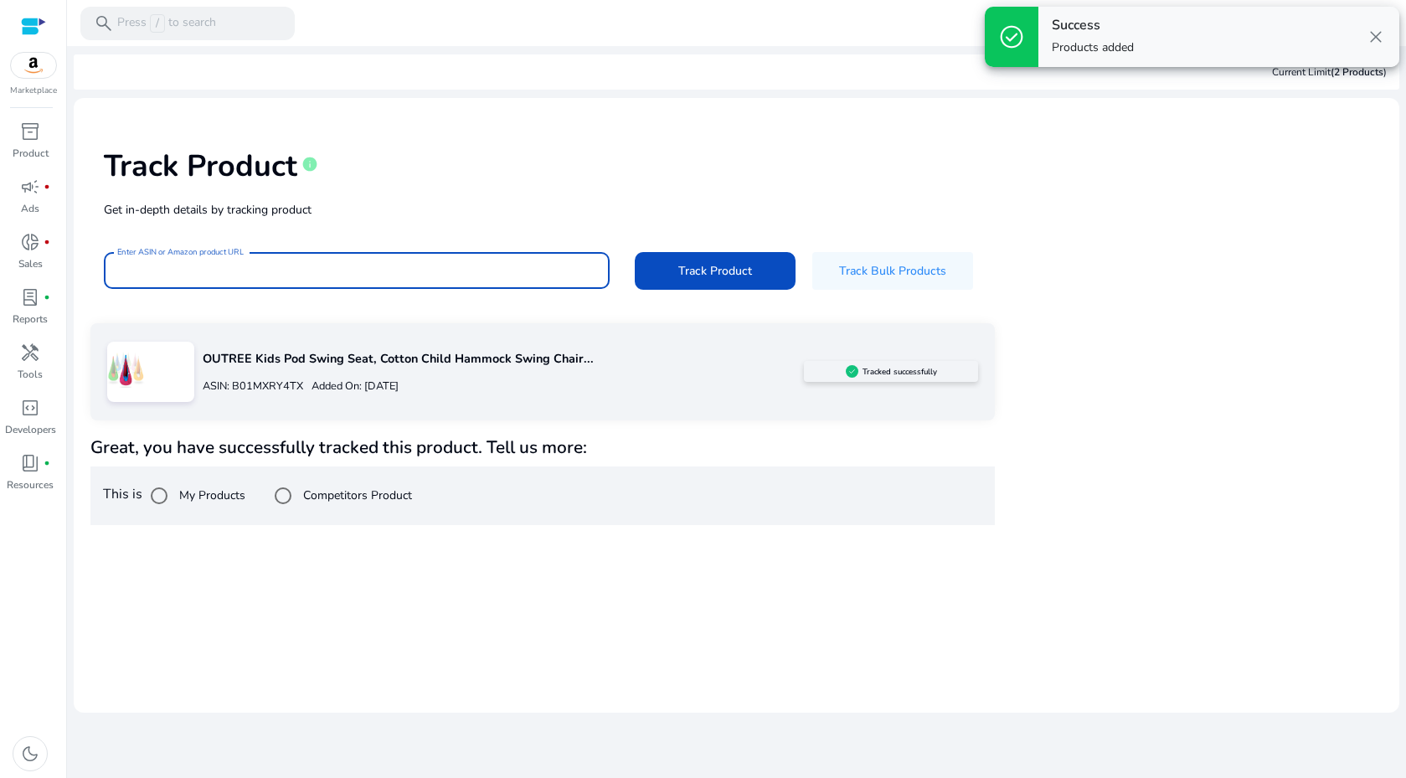
click at [140, 370] on img at bounding box center [126, 369] width 38 height 38
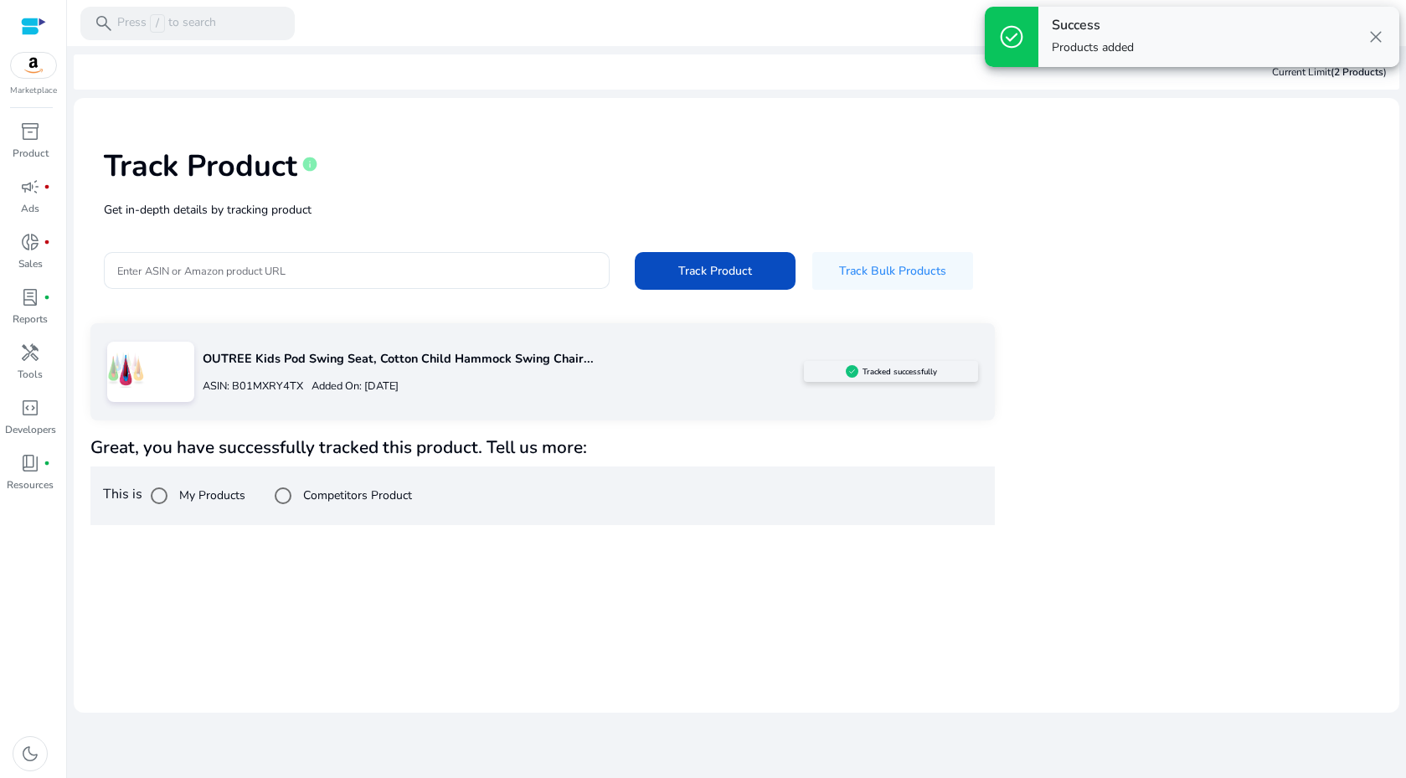
click at [284, 358] on p "OUTREE Kids Pod Swing Seat, Cotton Child Hammock Swing Chair..." at bounding box center [503, 359] width 601 height 18
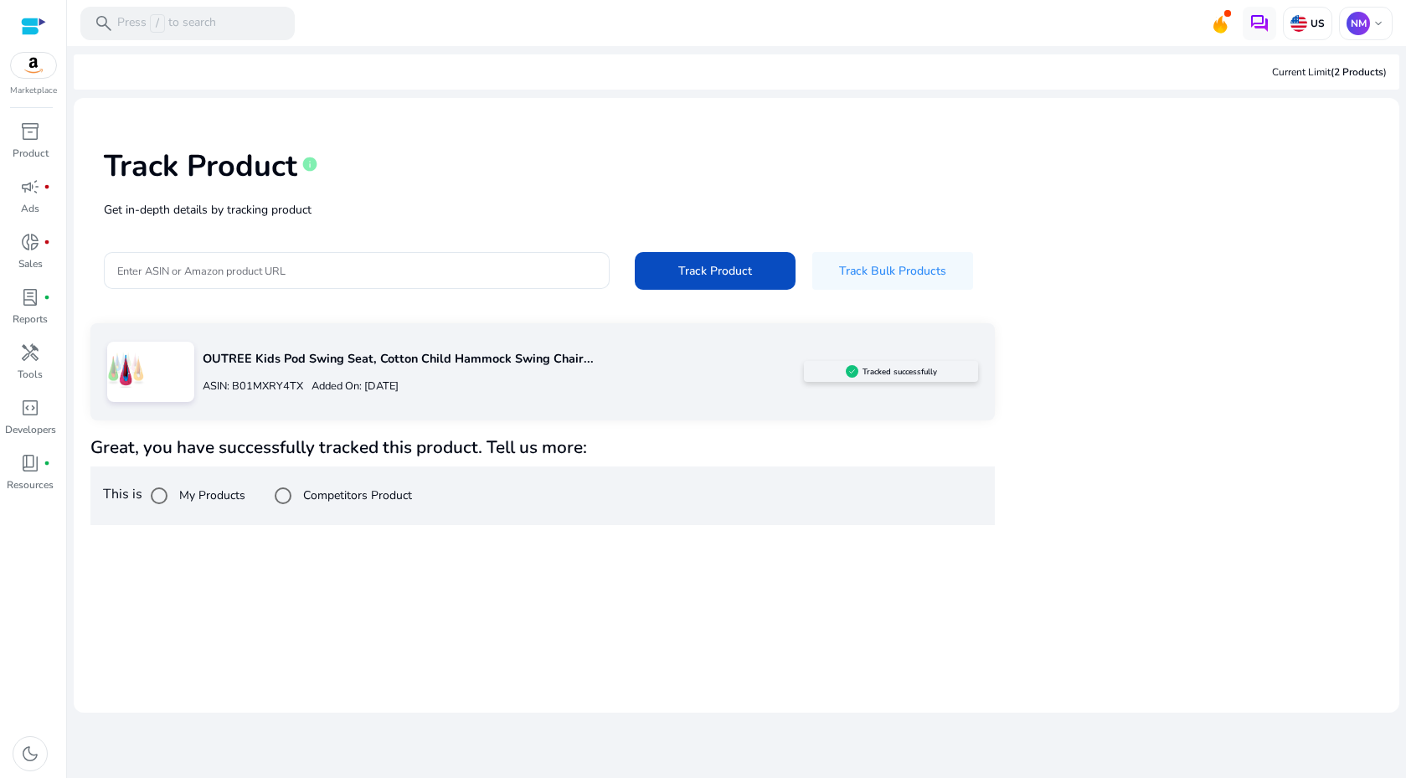
click at [134, 379] on img at bounding box center [126, 369] width 38 height 38
click at [510, 202] on p "Get in-depth details by tracking product" at bounding box center [736, 210] width 1265 height 18
click at [160, 376] on div at bounding box center [150, 372] width 87 height 60
click at [882, 361] on div "OUTREE Kids Pod Swing Seat, Cotton Child Hammock Swing Chair... ASIN: B01MXRY4T…" at bounding box center [542, 371] width 904 height 97
click at [133, 389] on app-sp-image-loader at bounding box center [126, 383] width 38 height 18
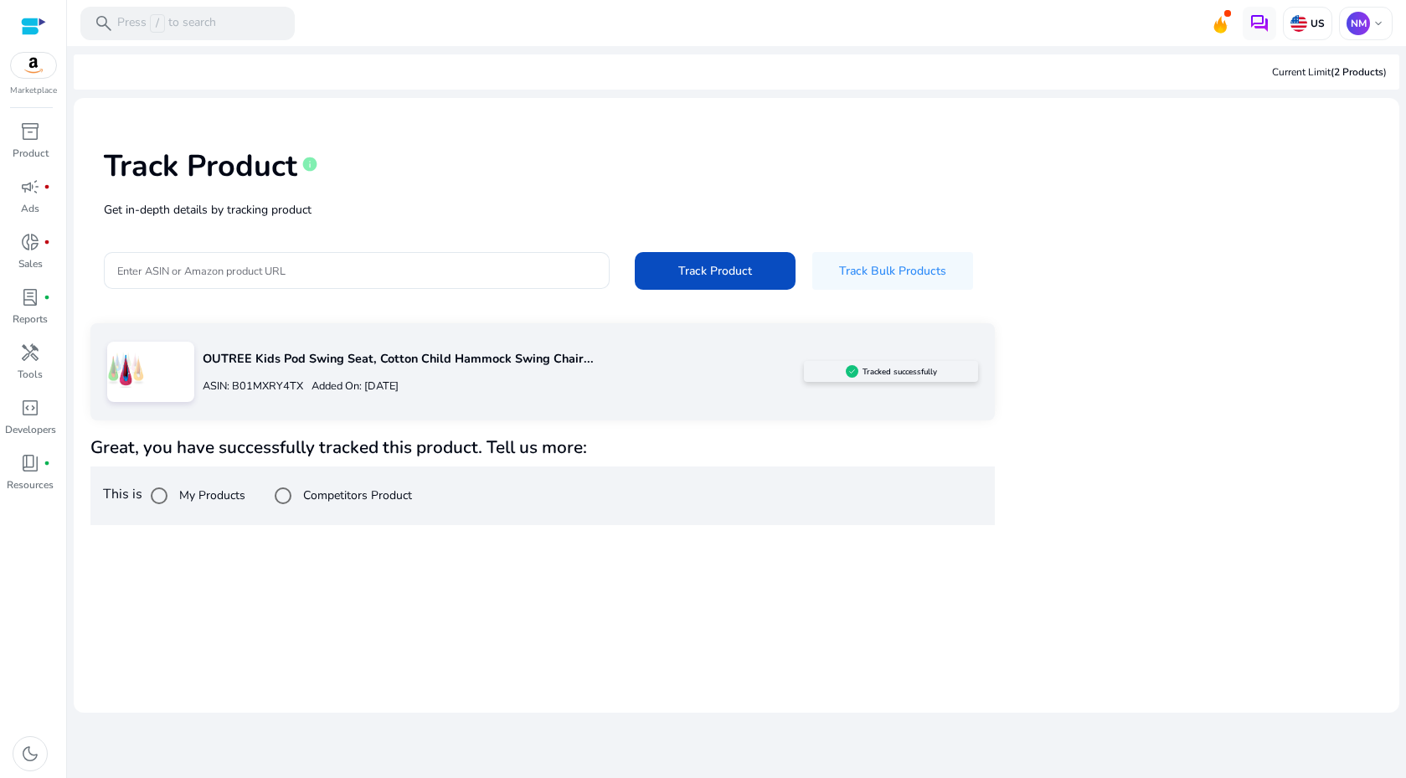
drag, startPoint x: 127, startPoint y: 375, endPoint x: 239, endPoint y: 363, distance: 112.8
click at [129, 374] on img at bounding box center [126, 369] width 38 height 38
click at [239, 364] on p "OUTREE Kids Pod Swing Seat, Cotton Child Hammock Swing Chair..." at bounding box center [503, 359] width 601 height 18
click at [112, 374] on img at bounding box center [126, 369] width 38 height 38
click at [34, 56] on img at bounding box center [33, 65] width 45 height 25
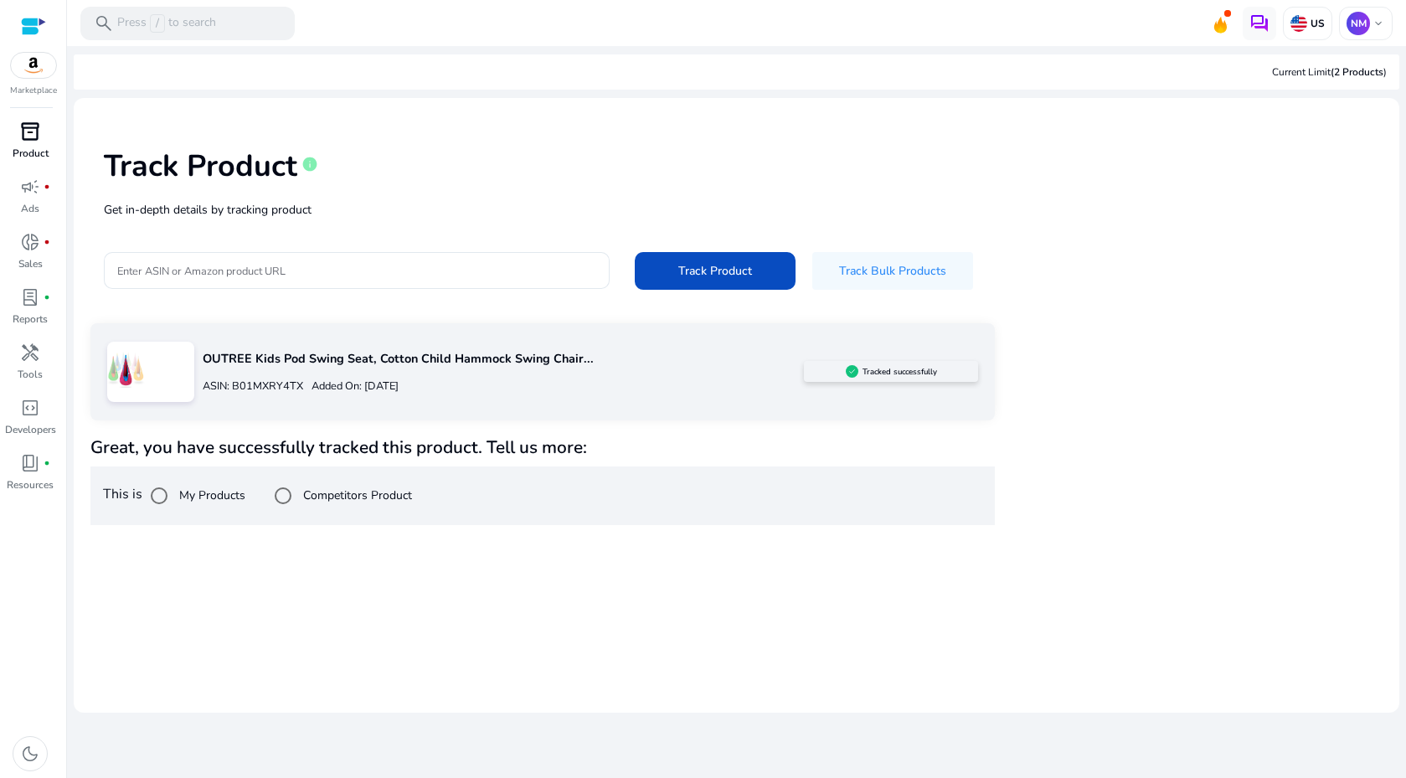
click at [29, 138] on span "inventory_2" at bounding box center [30, 131] width 20 height 20
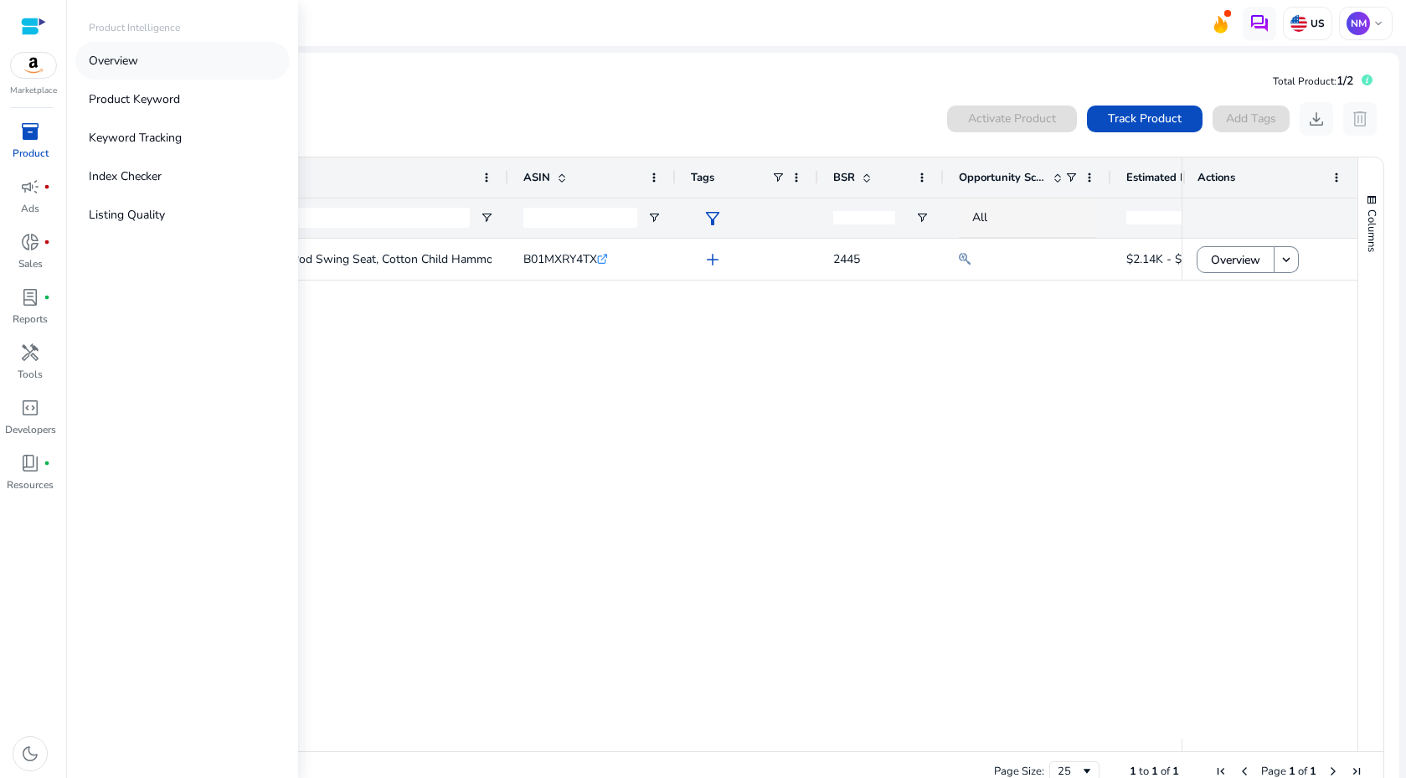
click at [127, 60] on p "Overview" at bounding box center [113, 61] width 49 height 18
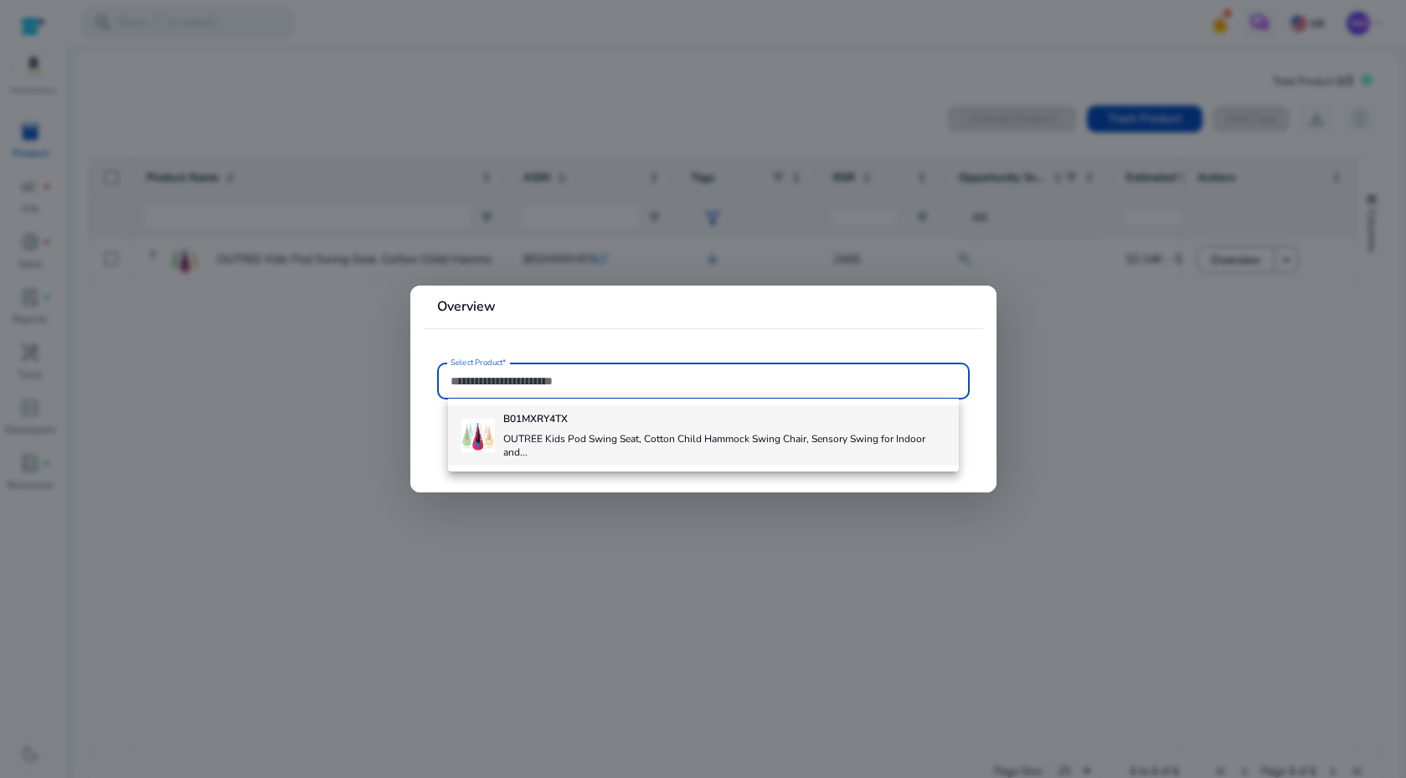
click at [513, 444] on h4 "OUTREE Kids Pod Swing Seat, Cotton Child Hammock Swing Chair, Sensory Swing for…" at bounding box center [724, 445] width 442 height 27
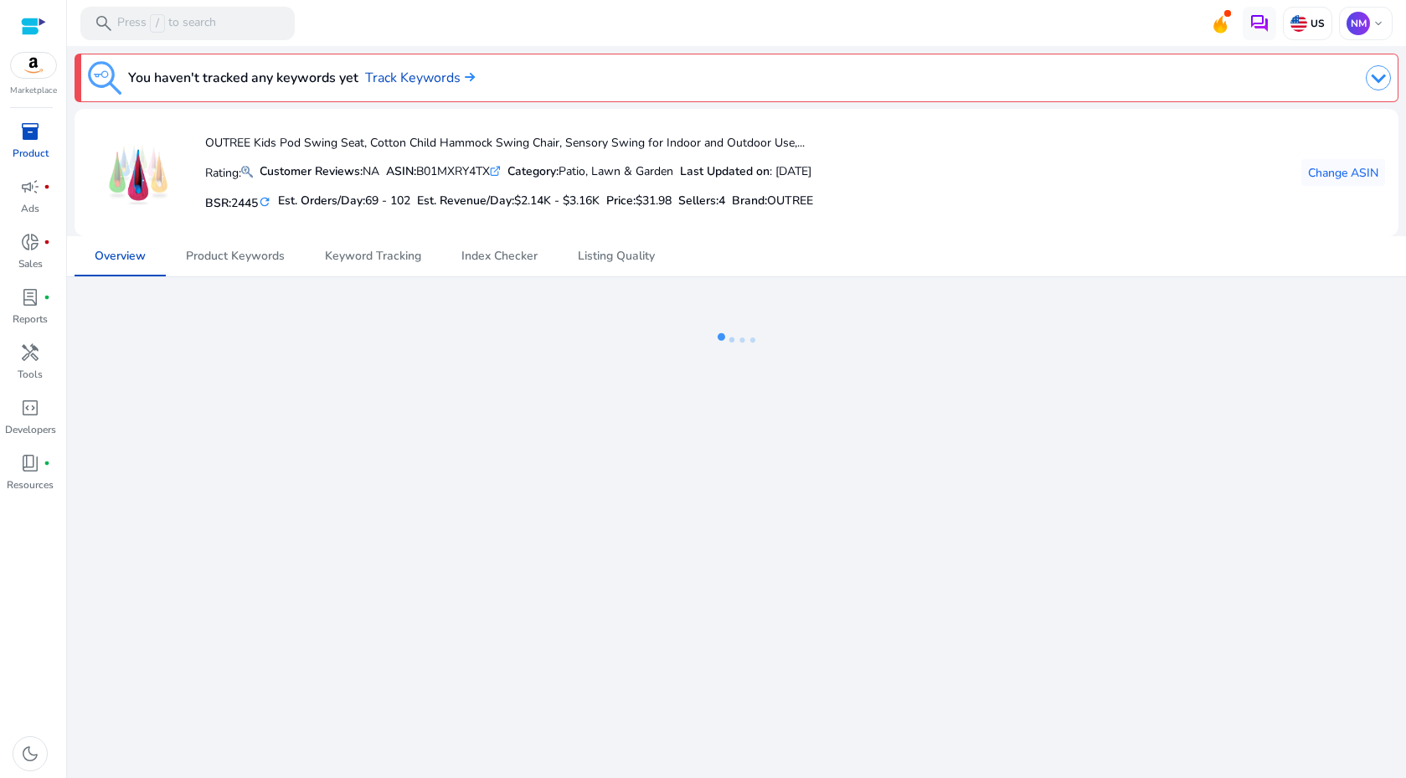
click at [117, 169] on img at bounding box center [138, 173] width 63 height 63
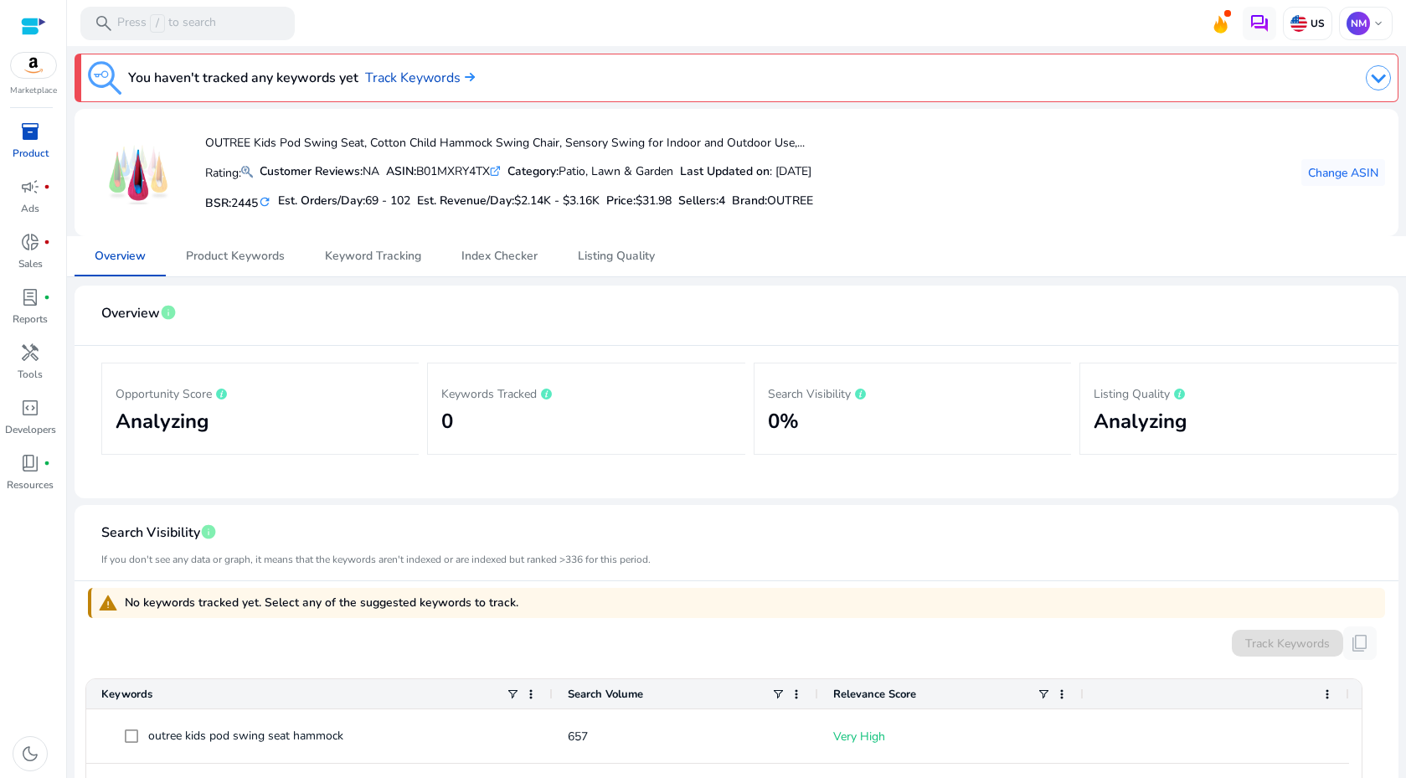
click at [141, 181] on img at bounding box center [138, 173] width 63 height 63
click at [33, 26] on div at bounding box center [33, 26] width 25 height 19
click at [1374, 19] on div "NM keyboard_arrow_down" at bounding box center [1366, 23] width 54 height 33
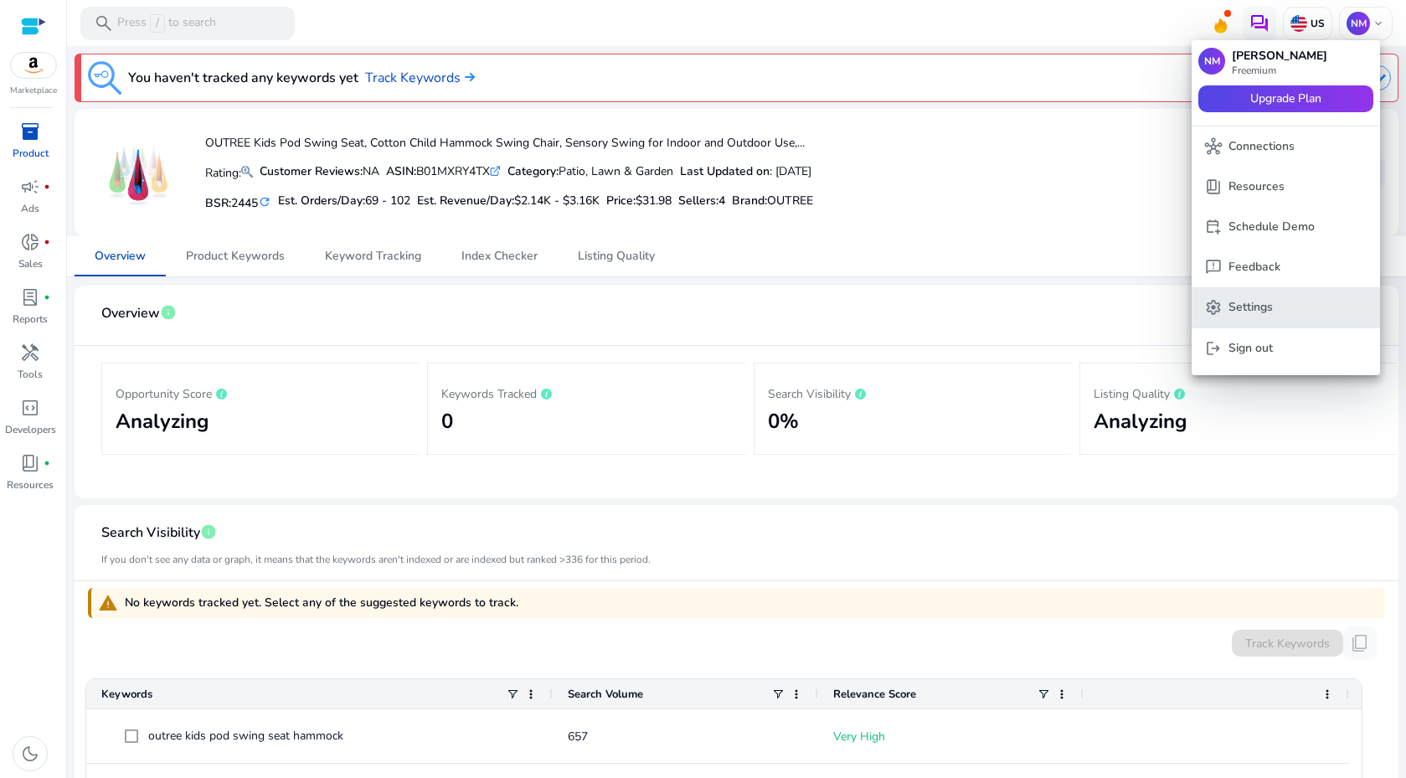
click at [1245, 311] on p "Settings" at bounding box center [1250, 307] width 44 height 18
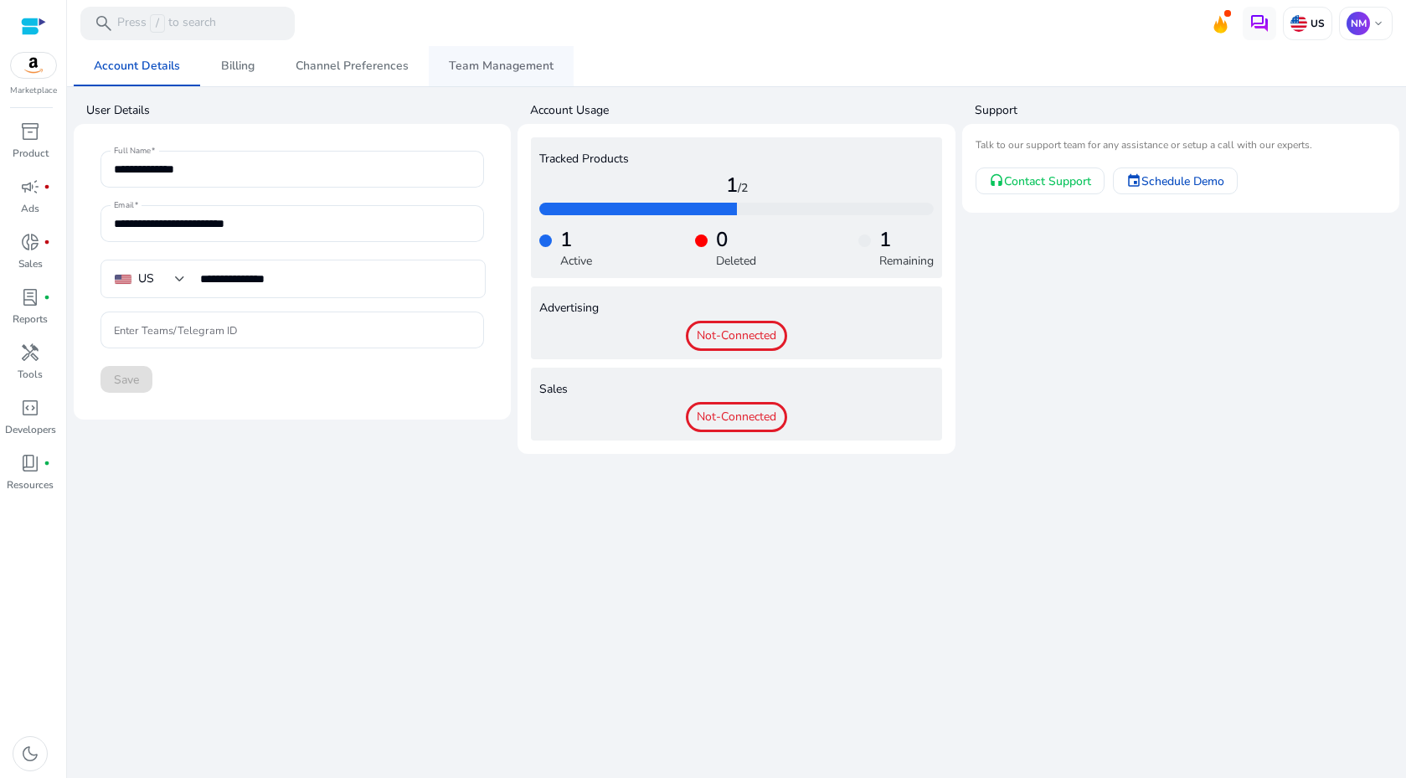
click at [526, 63] on span "Team Management" at bounding box center [501, 66] width 105 height 12
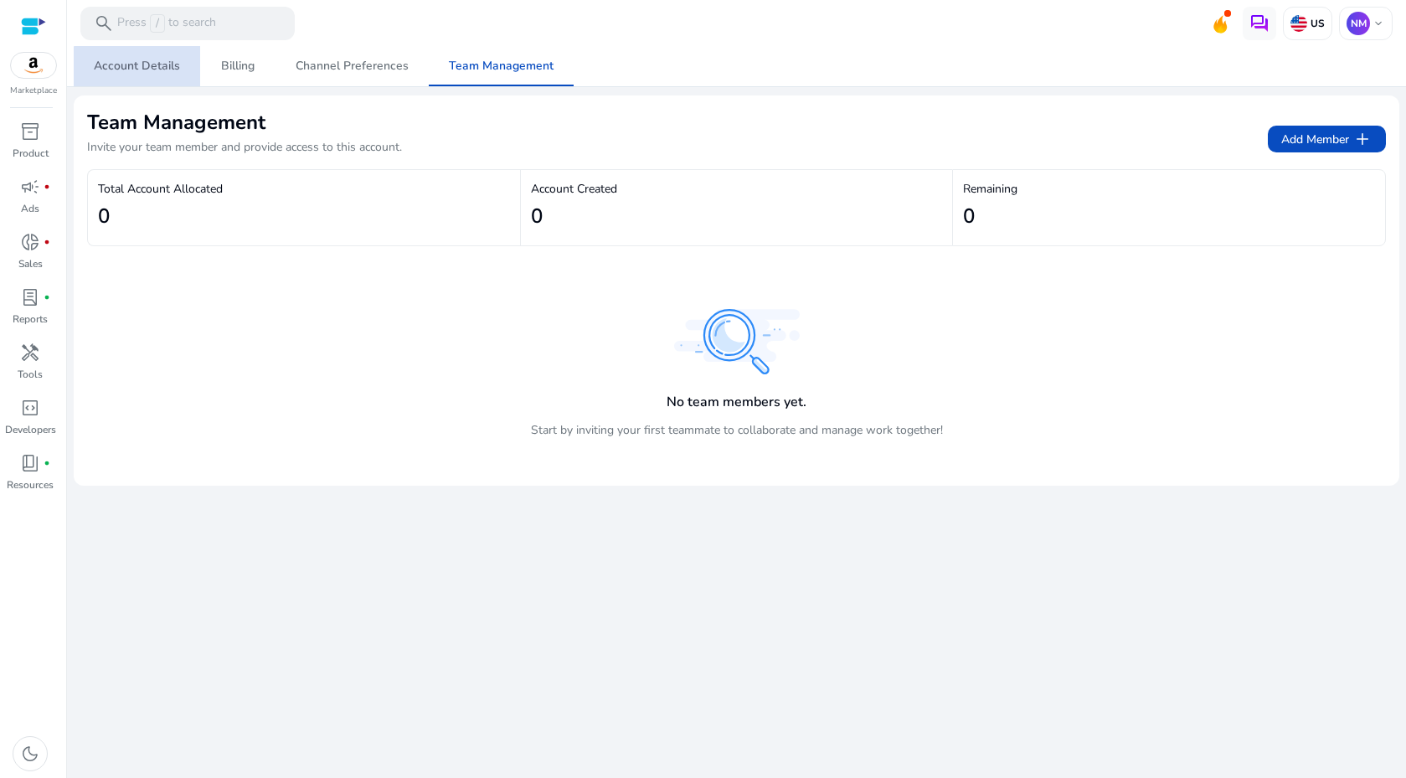
click at [143, 76] on span "Account Details" at bounding box center [137, 66] width 86 height 40
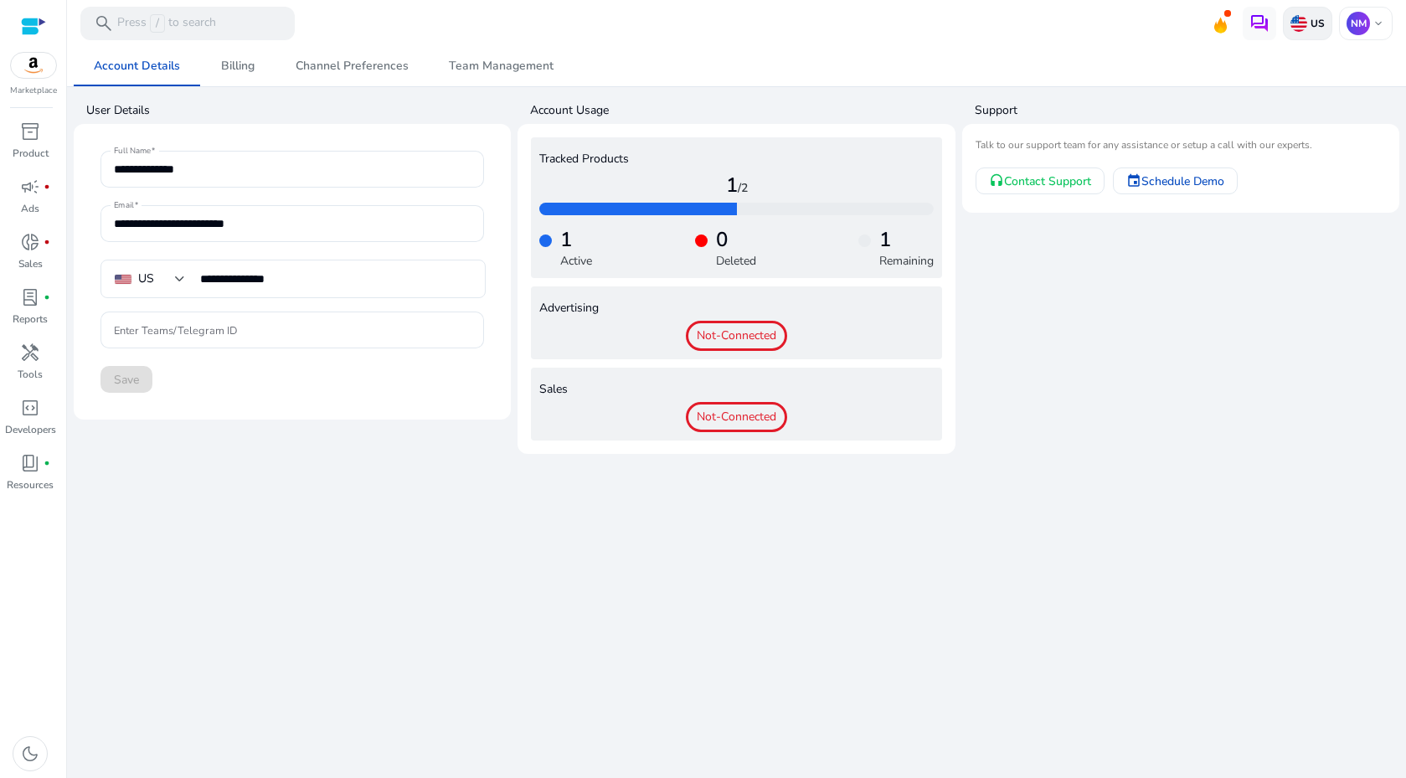
click at [1320, 21] on p "US" at bounding box center [1316, 23] width 18 height 13
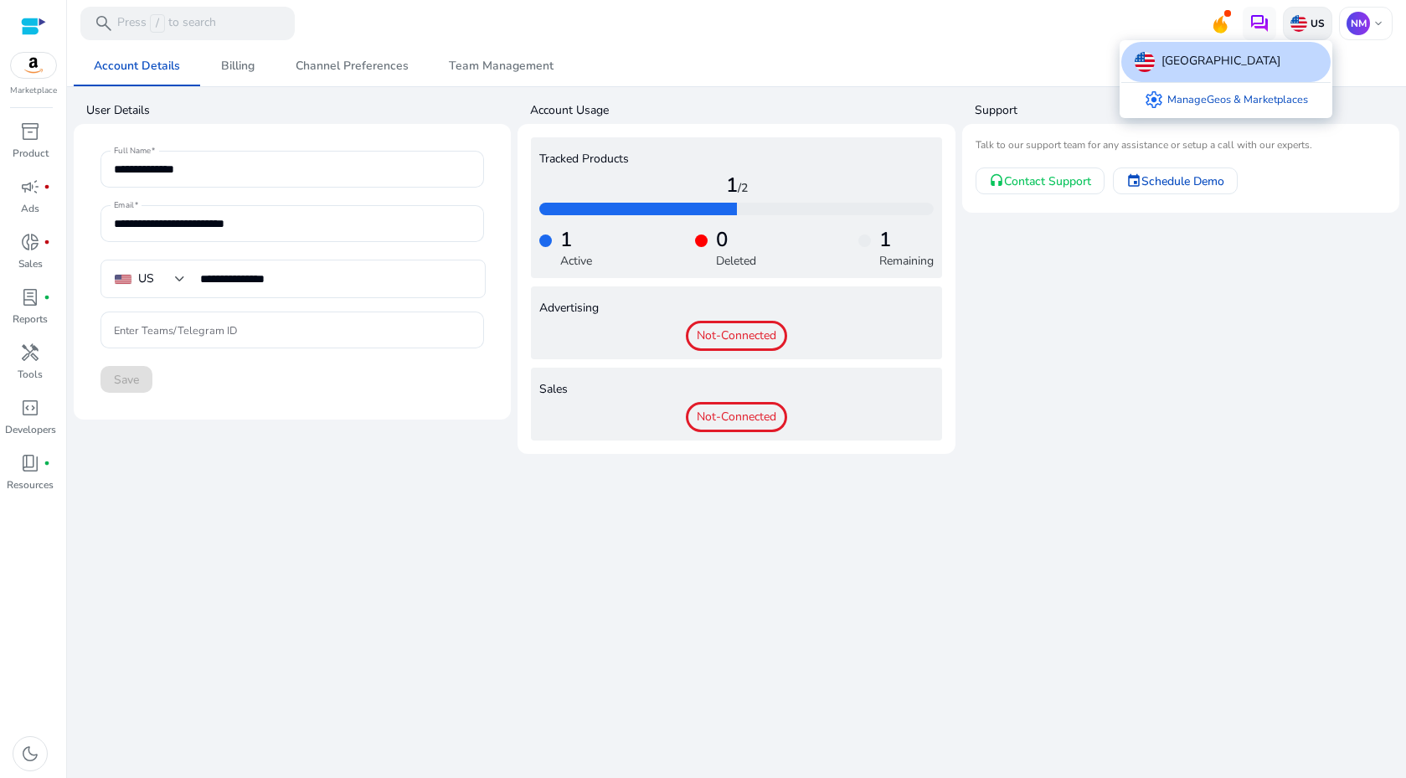
click at [1320, 21] on div at bounding box center [703, 389] width 1406 height 778
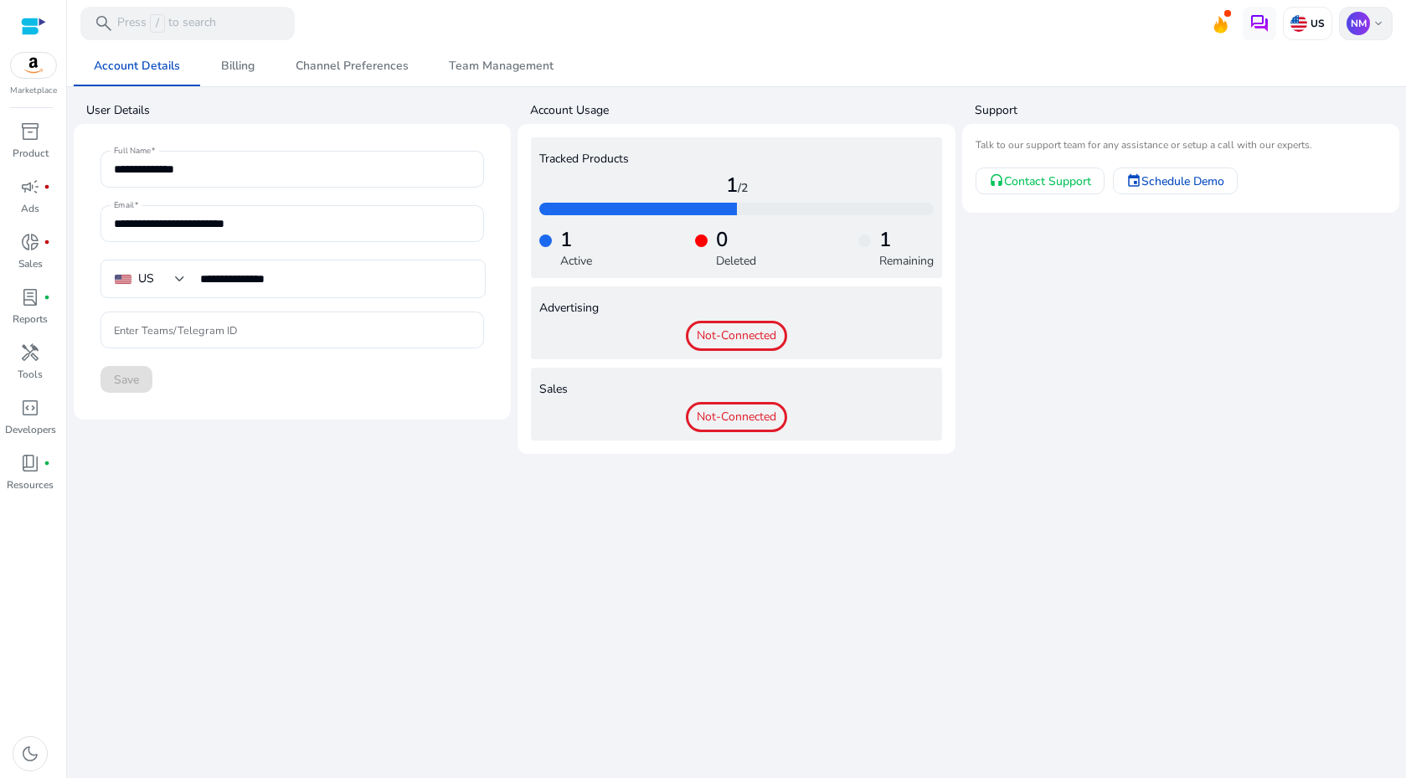
click at [1372, 22] on span "keyboard_arrow_down" at bounding box center [1378, 23] width 13 height 13
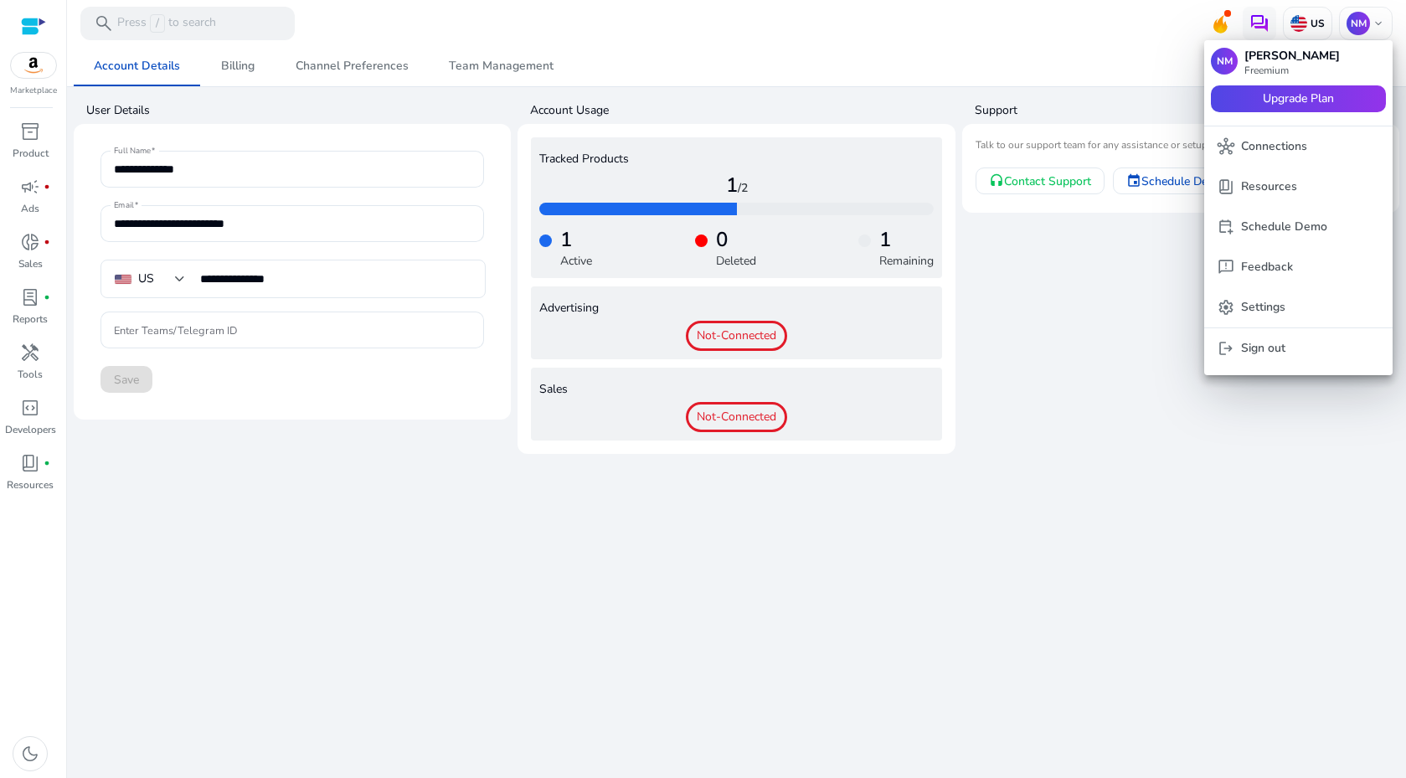
click at [663, 11] on div at bounding box center [703, 389] width 1406 height 778
